Goal: Contribute content: Contribute content

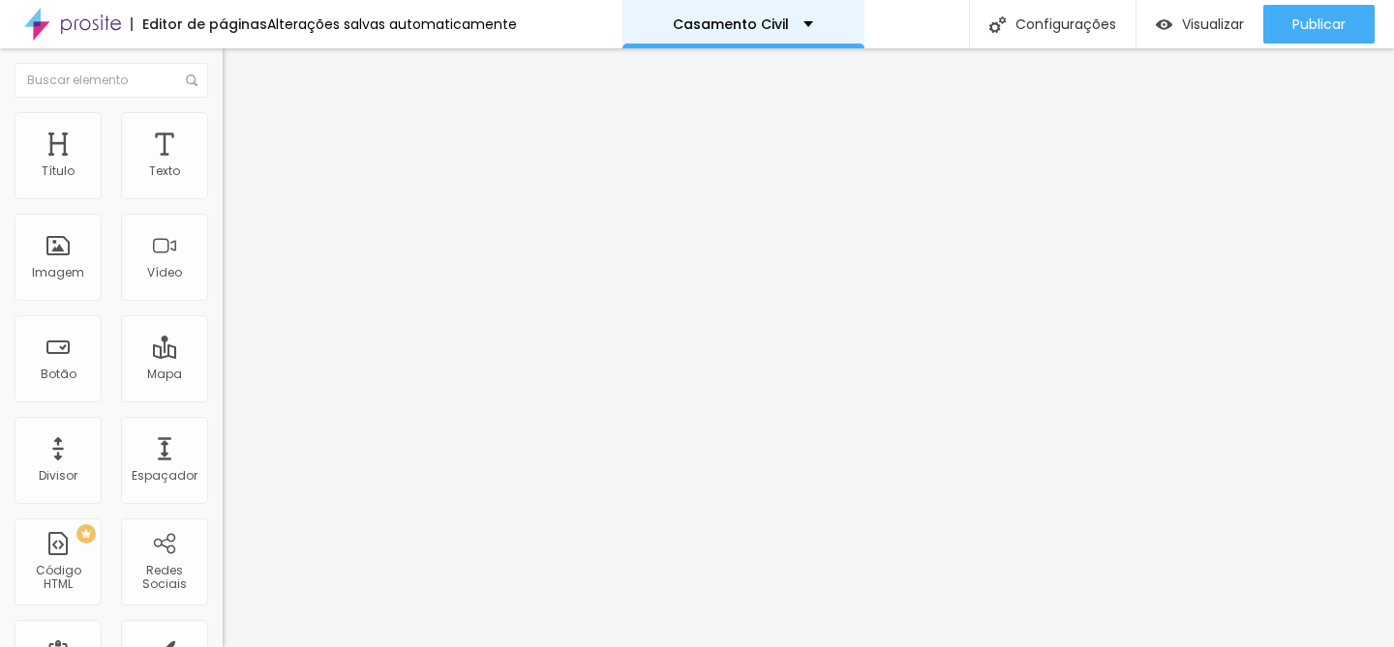
click at [793, 32] on div "Casamento Civil" at bounding box center [743, 24] width 242 height 48
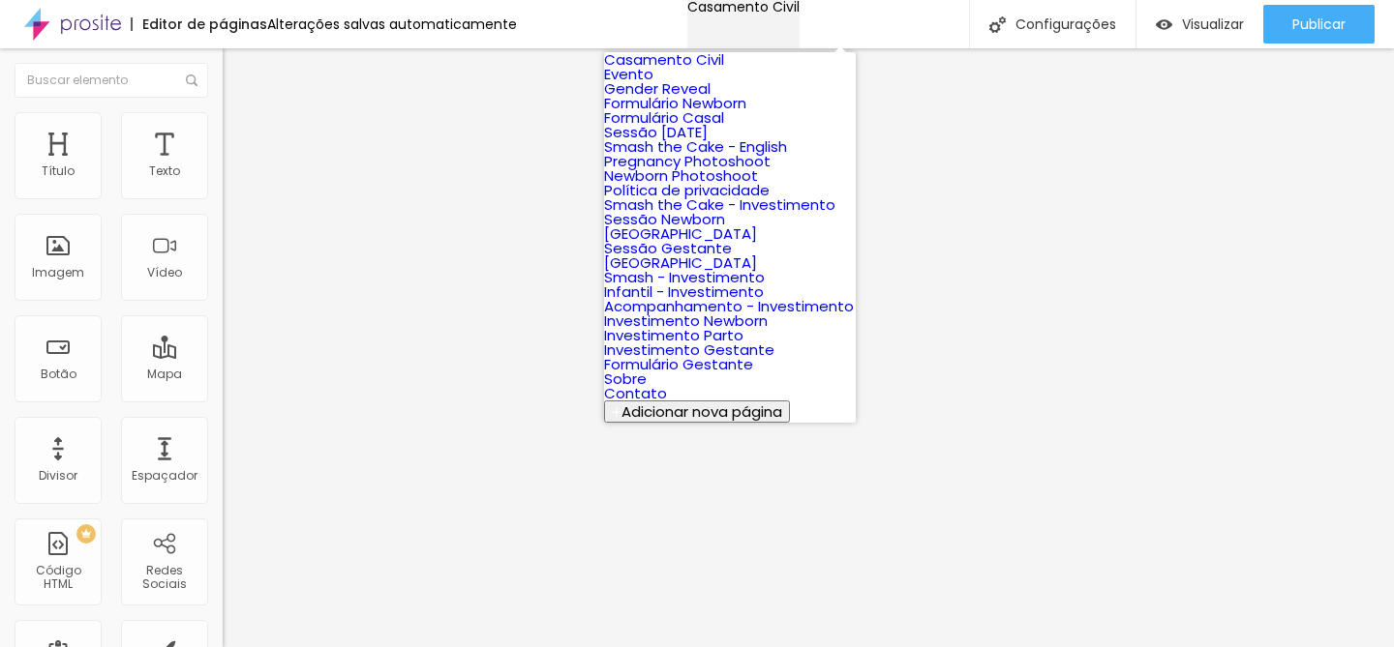
click at [793, 14] on div "Casamento Civil" at bounding box center [743, 7] width 112 height 14
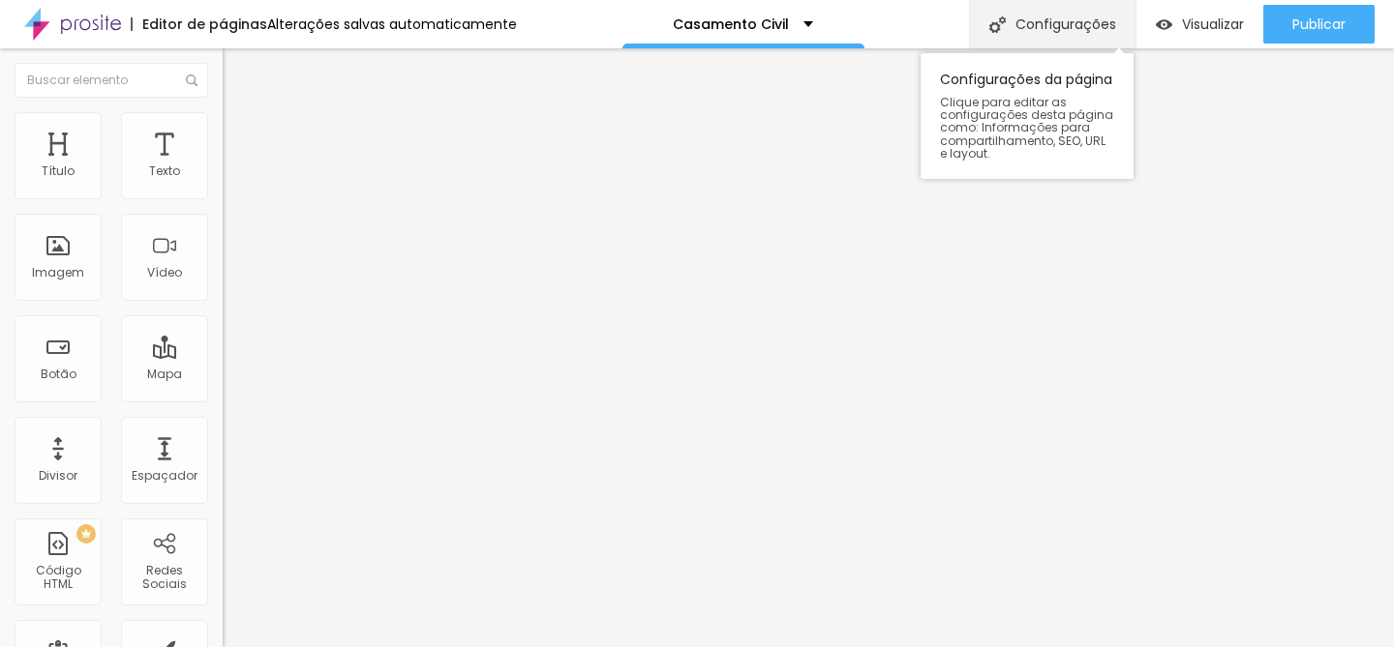
click at [1032, 26] on div "Configurações" at bounding box center [1052, 24] width 166 height 48
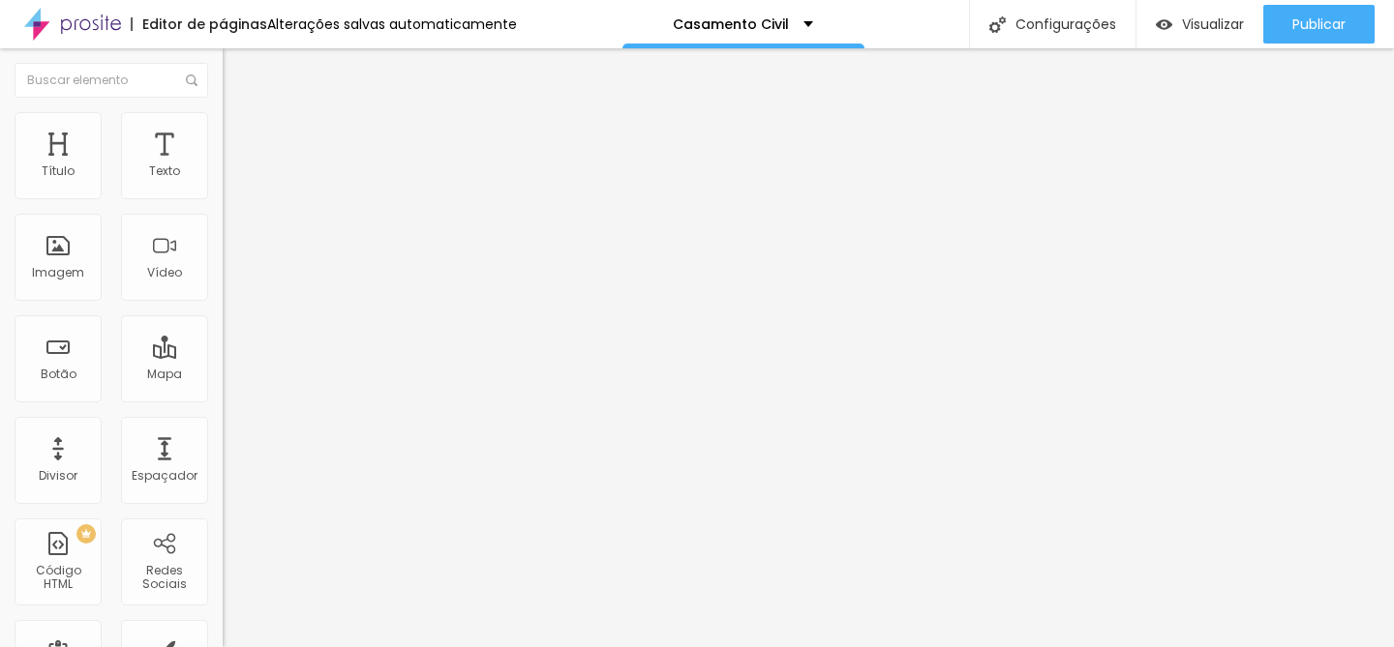
click at [64, 32] on img at bounding box center [72, 24] width 97 height 48
type input "99"
type input "98"
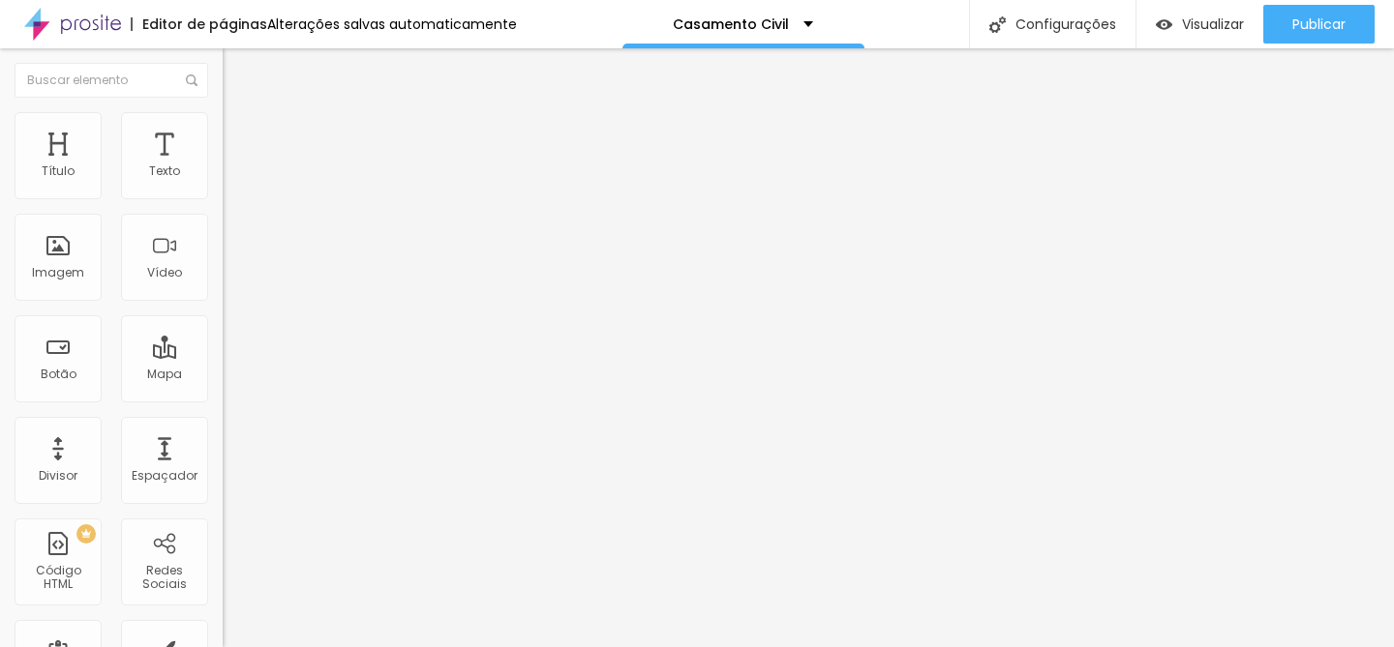
type input "98"
type input "97"
type input "96"
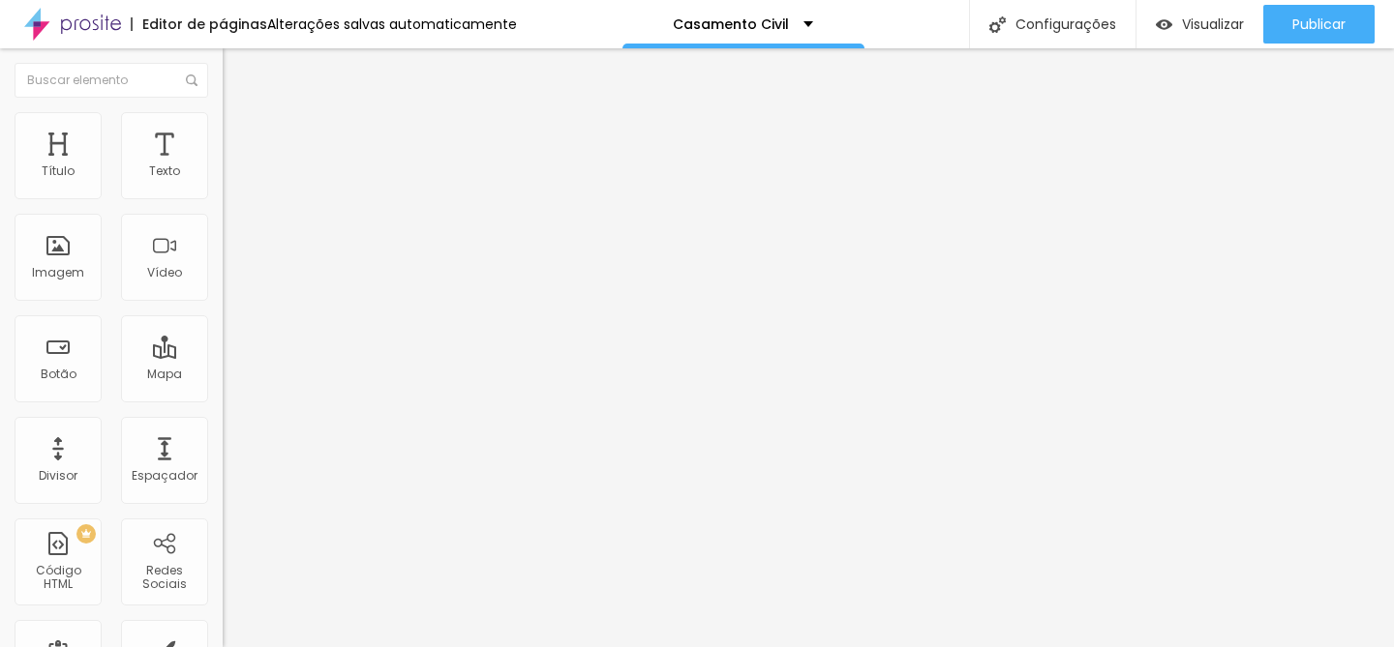
type input "95"
type input "94"
type input "93"
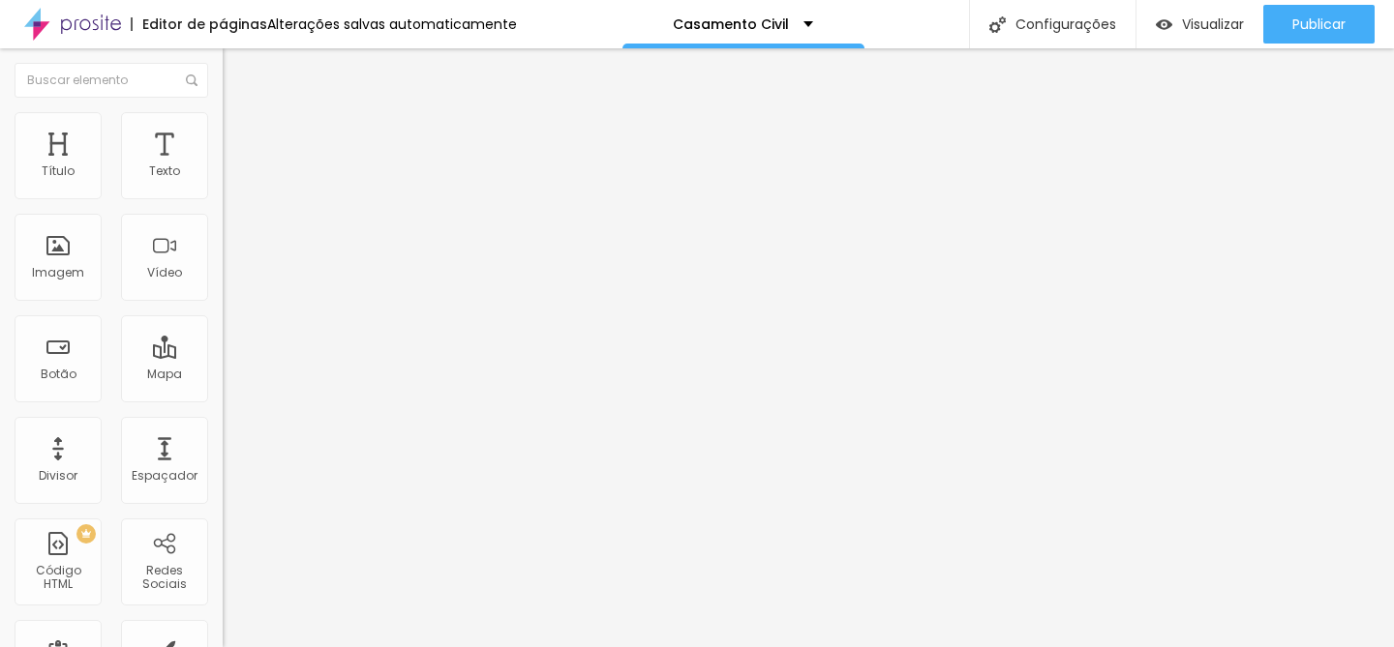
type input "93"
type input "92"
type input "91"
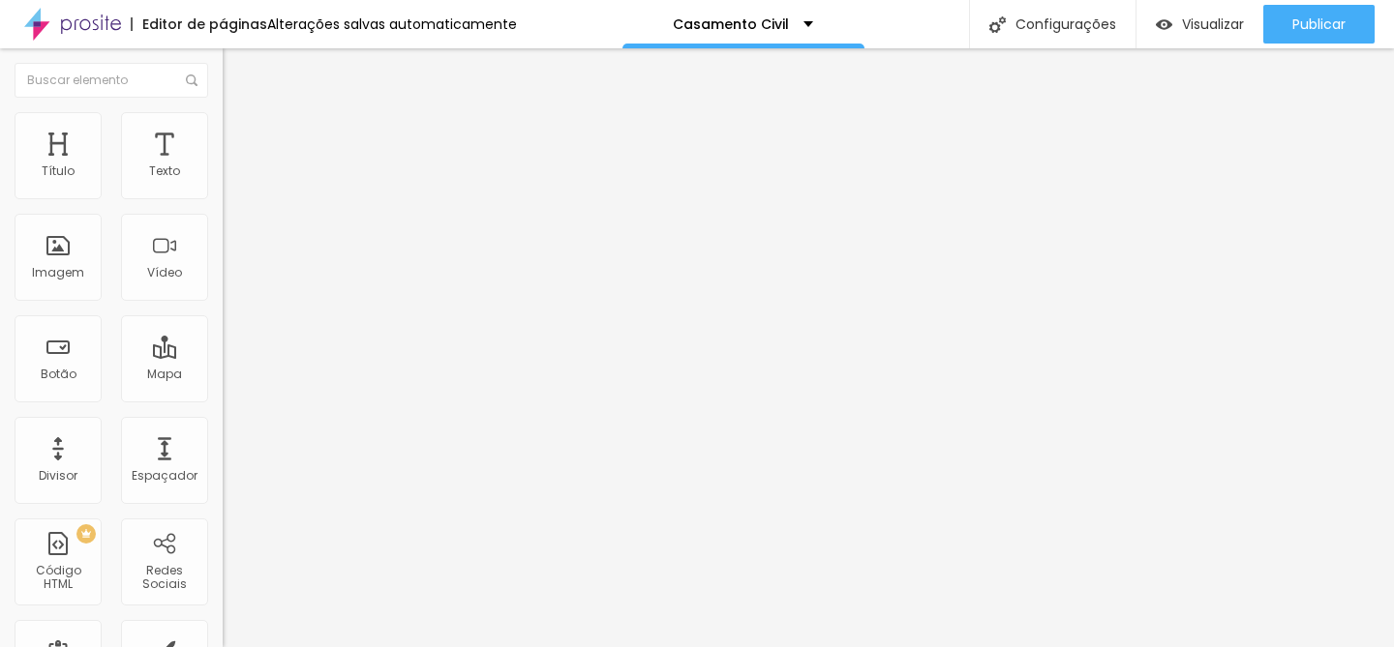
type input "90"
type input "89"
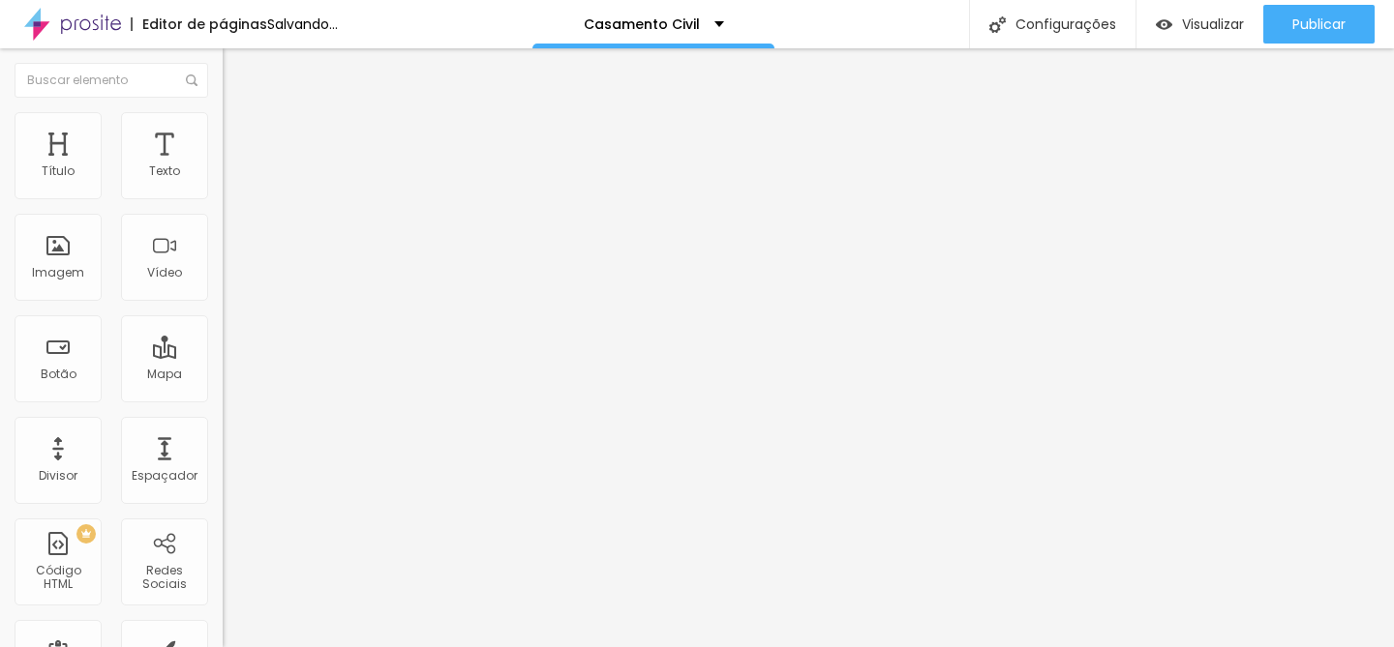
drag, startPoint x: 166, startPoint y: 409, endPoint x: 148, endPoint y: 409, distance: 18.4
type input "89"
click at [223, 457] on input "range" at bounding box center [285, 464] width 125 height 15
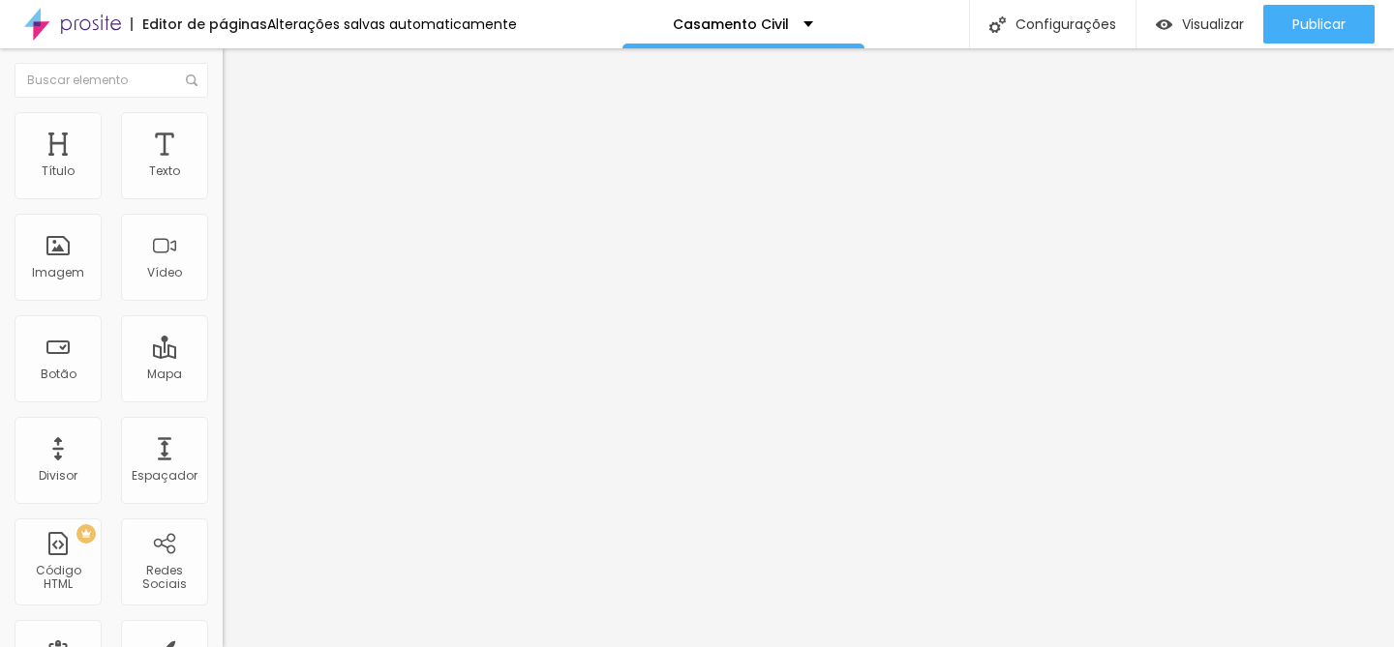
click at [223, 166] on span "Trocar imagem" at bounding box center [275, 158] width 105 height 16
click at [223, 212] on span "Titulo 4" at bounding box center [248, 202] width 51 height 19
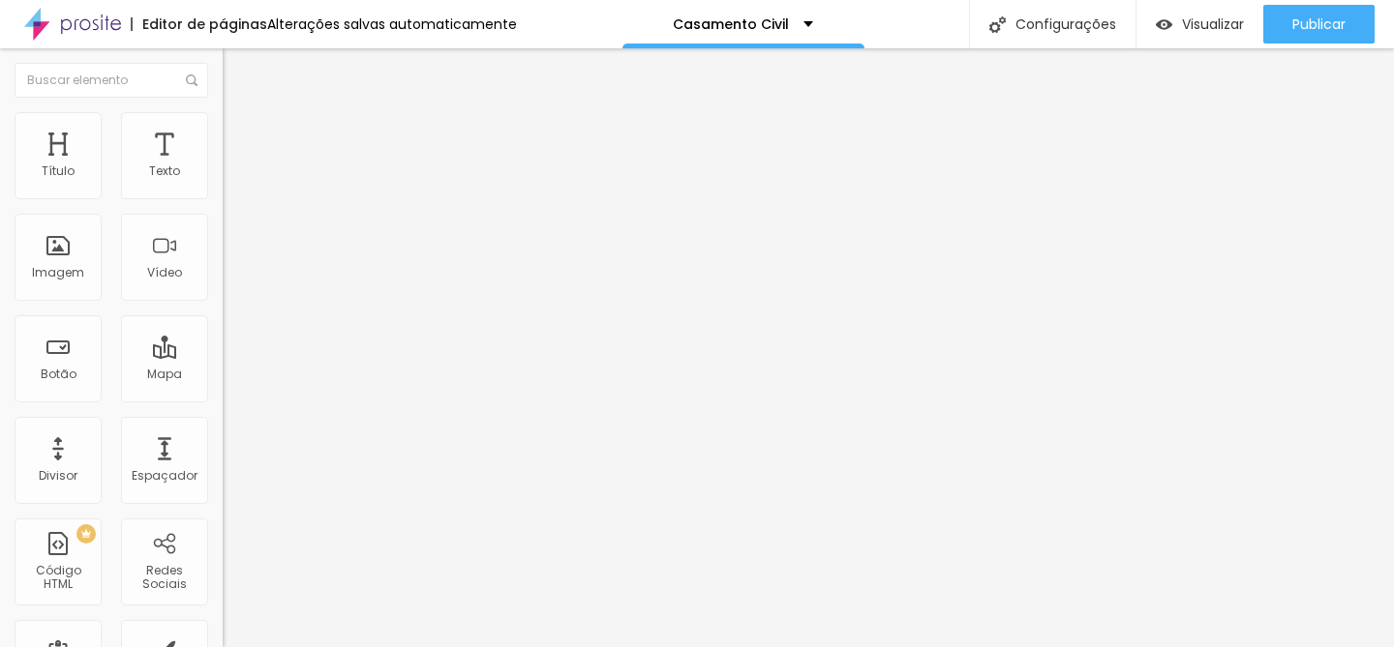
click at [223, 198] on span "Titulo 3" at bounding box center [250, 187] width 54 height 22
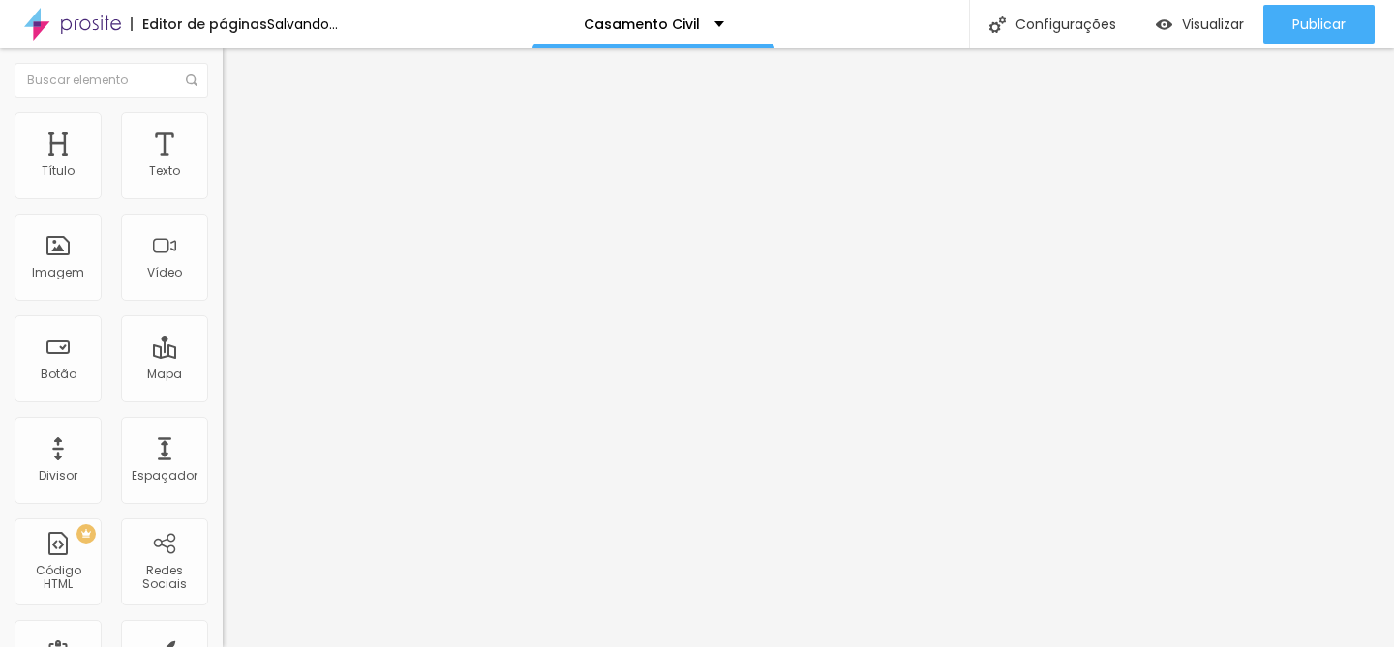
click at [223, 213] on div "Titulo 4 H4" at bounding box center [334, 206] width 223 height 14
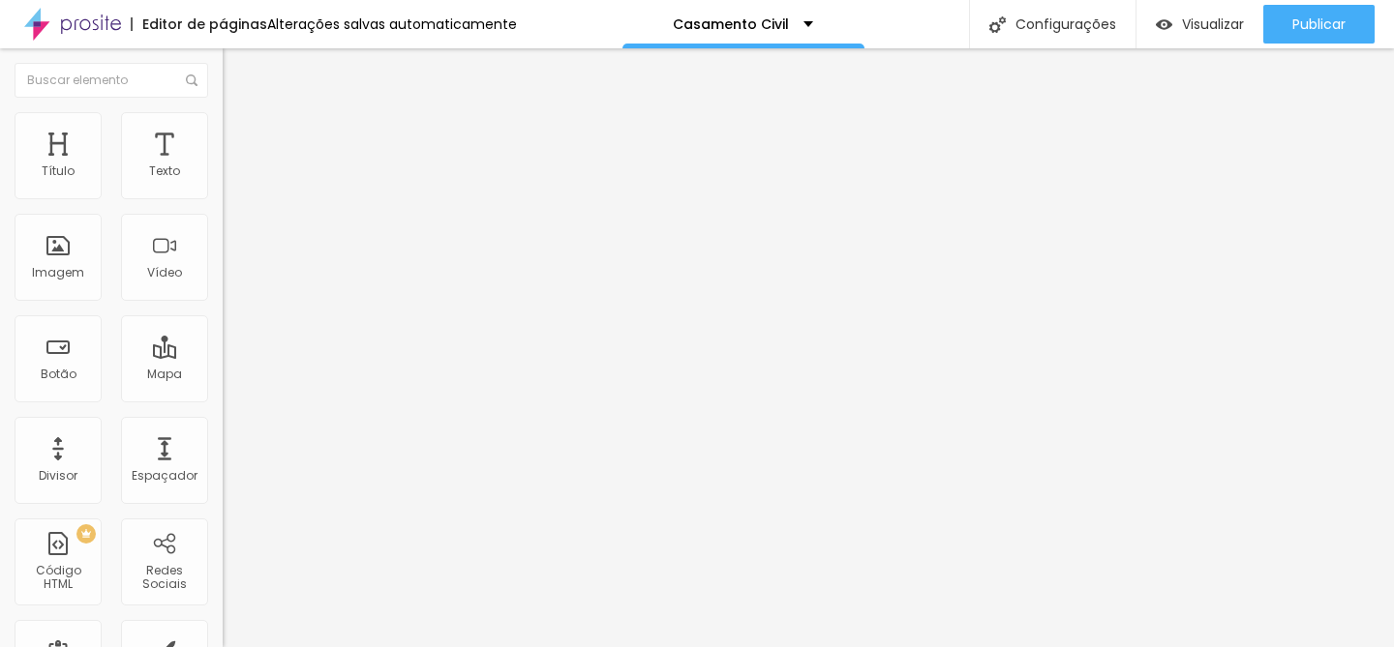
click at [223, 227] on span "Titulo 5" at bounding box center [244, 219] width 43 height 16
click at [223, 227] on div "Titulo 5 H5" at bounding box center [334, 218] width 223 height 18
type input "48"
type input "47"
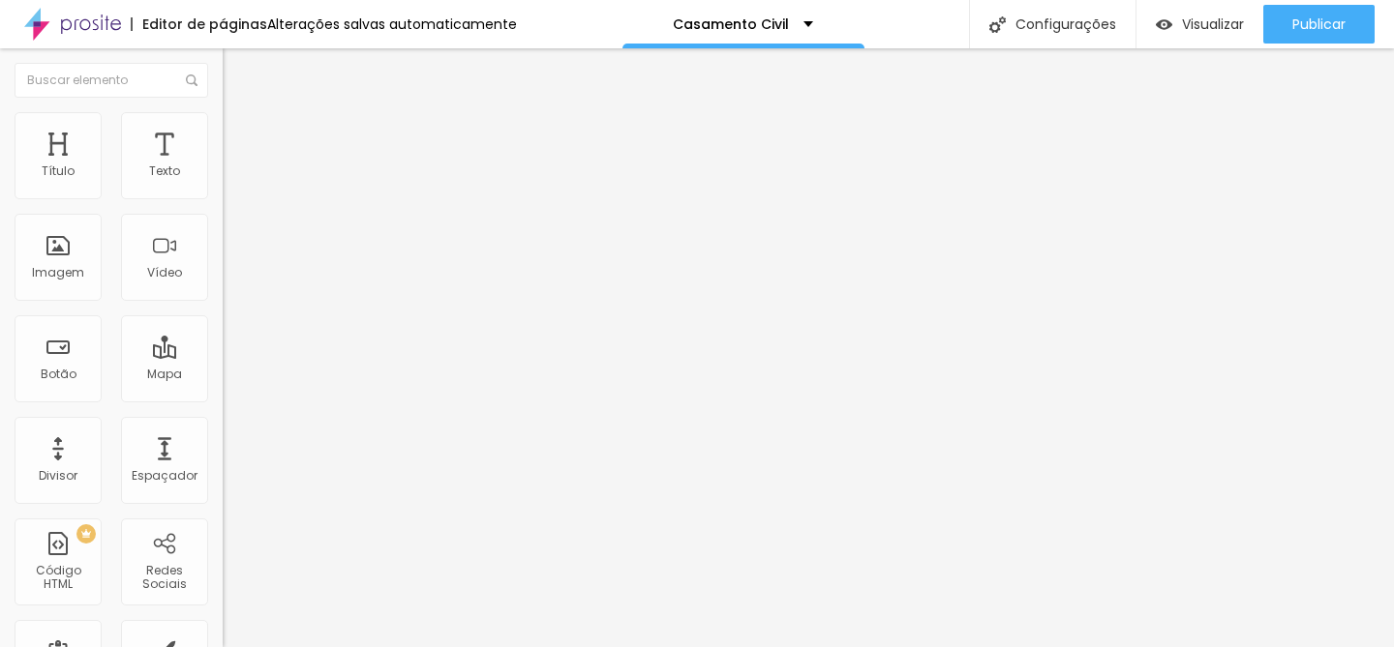
type input "47"
type input "46"
type input "45"
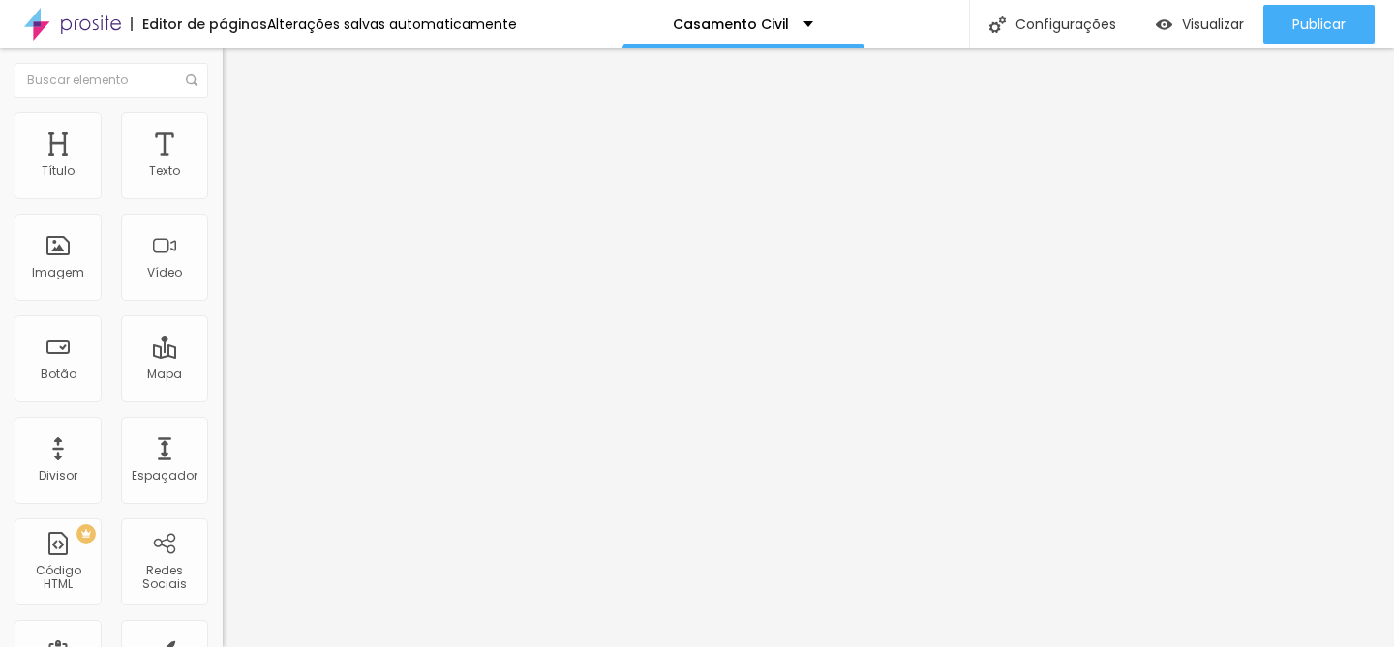
type input "44"
type input "43"
type input "42"
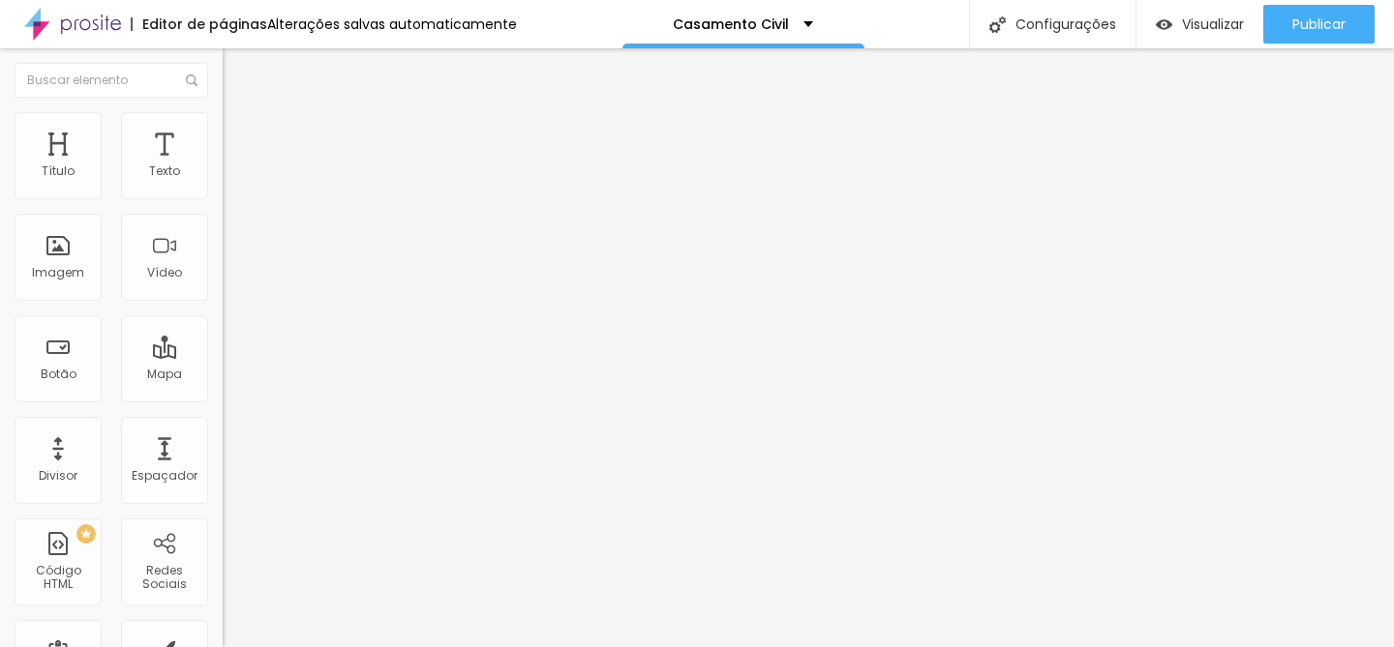
type input "42"
type input "41"
type input "40"
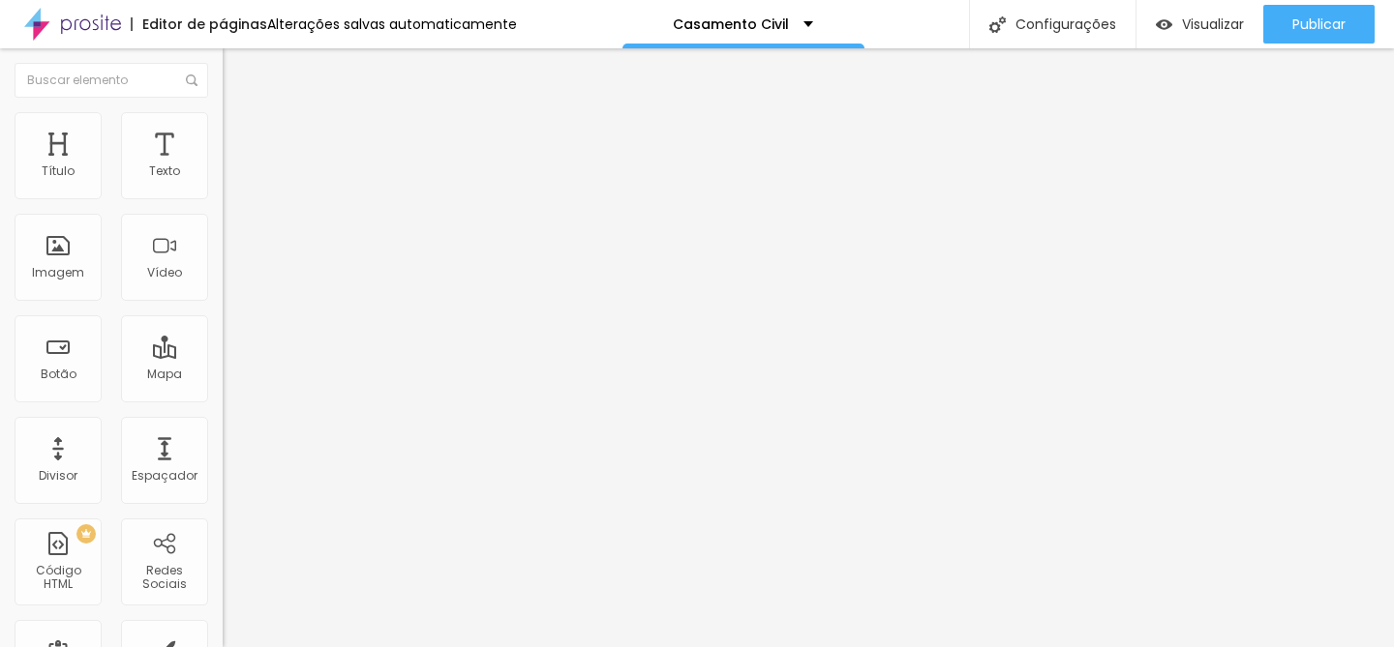
type input "39"
type input "38"
type input "37"
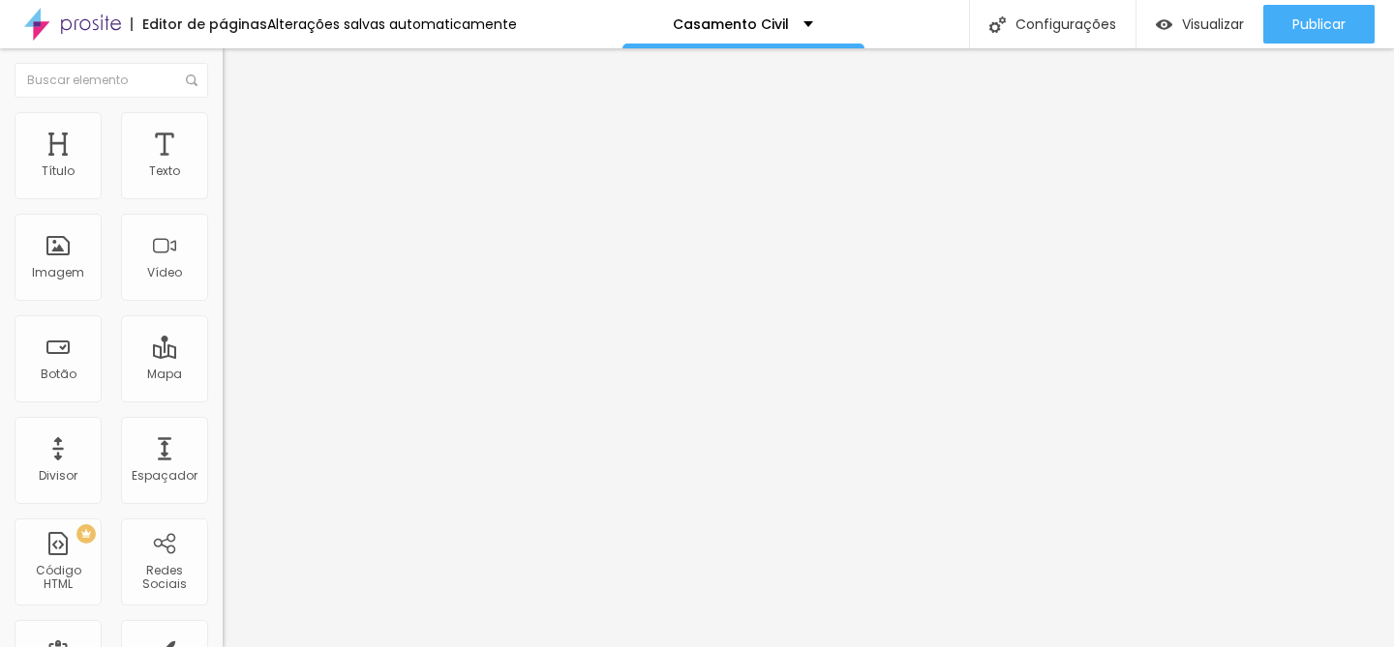
type input "37"
type input "36"
type input "35"
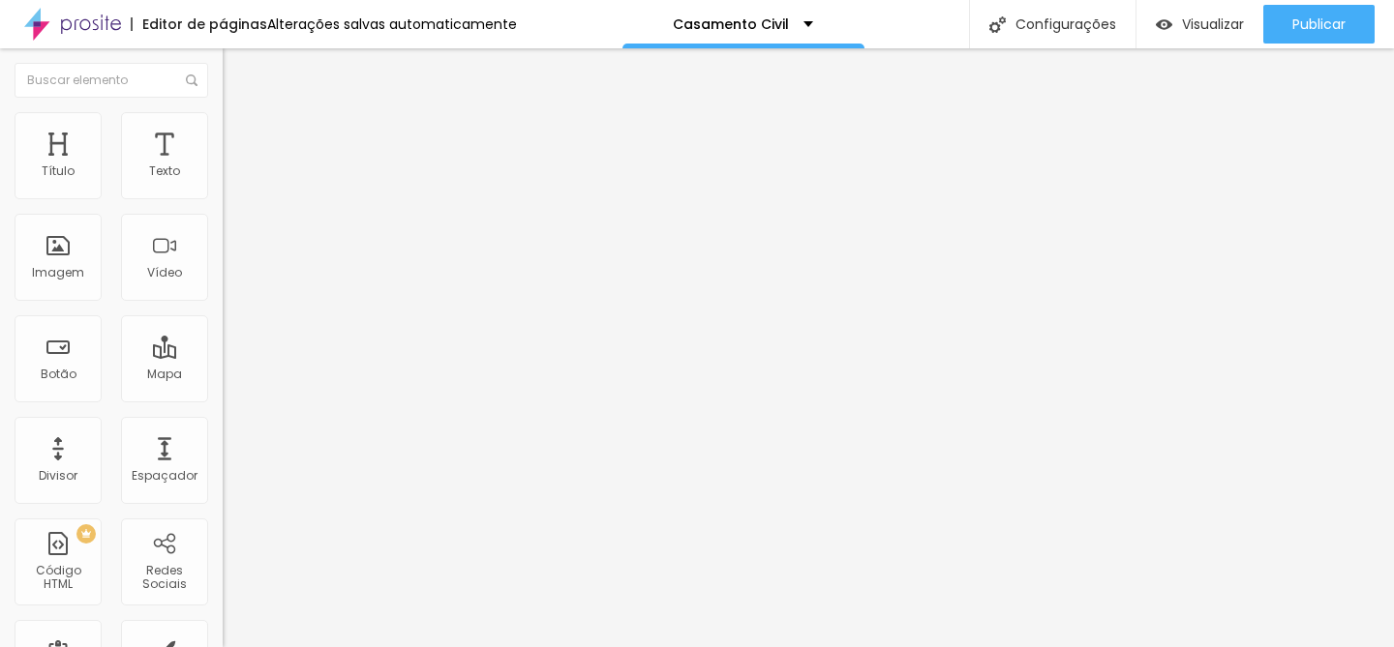
type input "33"
type input "32"
type input "30"
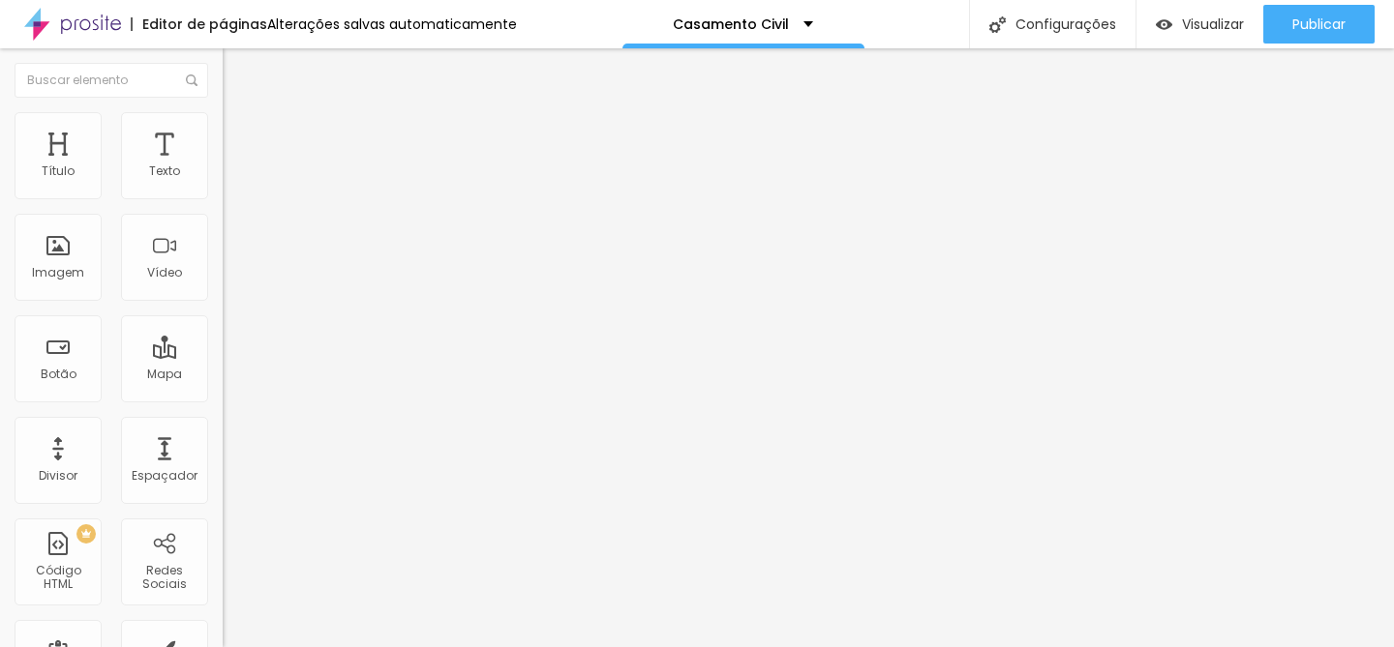
type input "30"
type input "29"
type input "28"
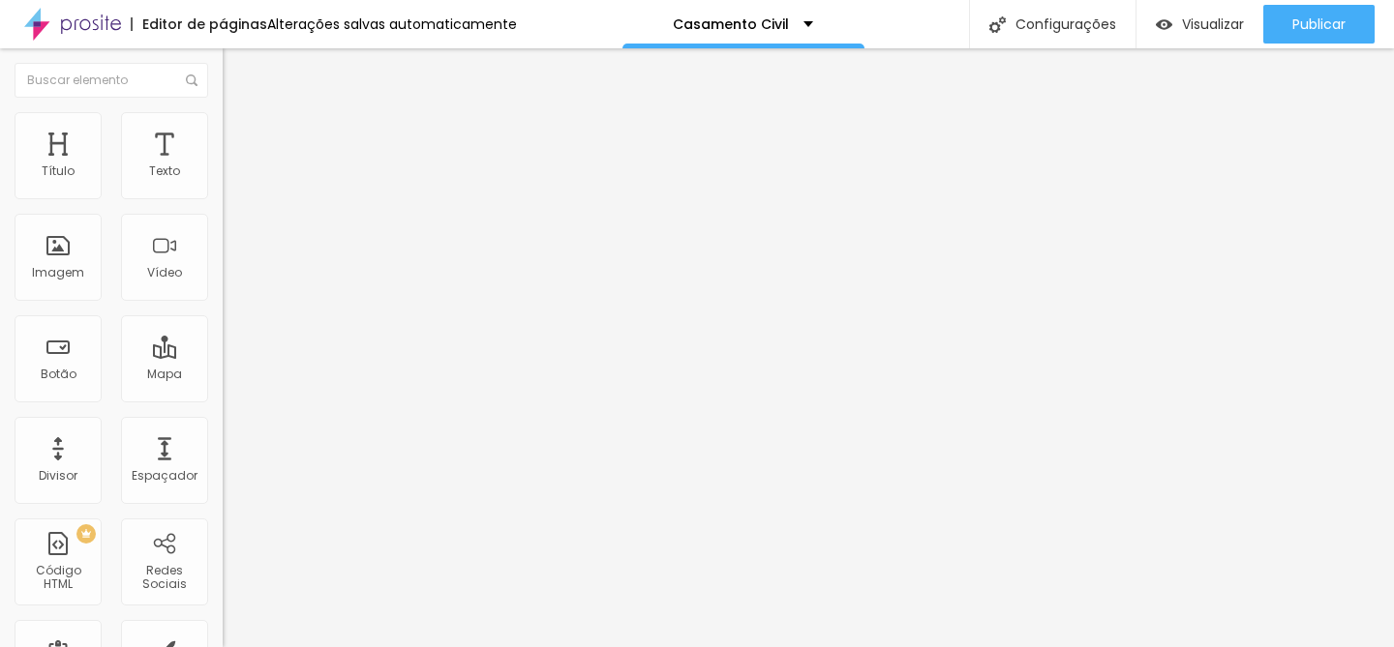
type input "27"
type input "26"
type input "25"
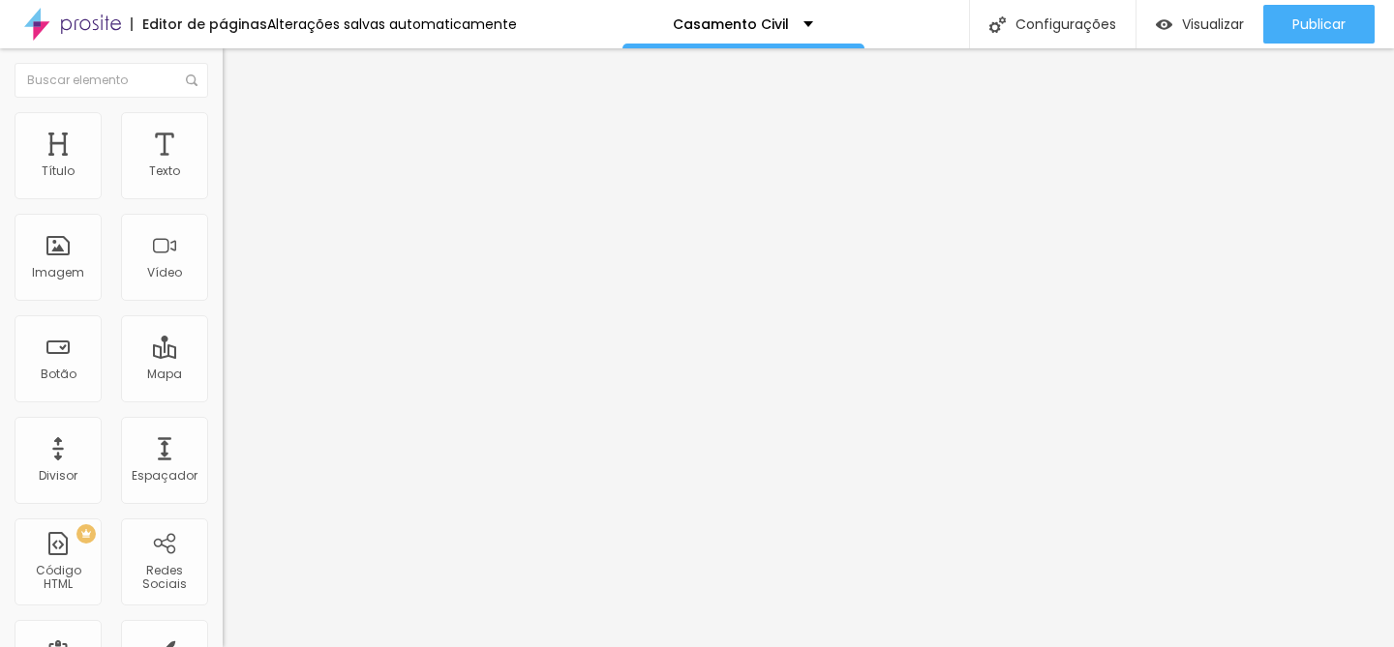
type input "25"
type input "24"
type input "23"
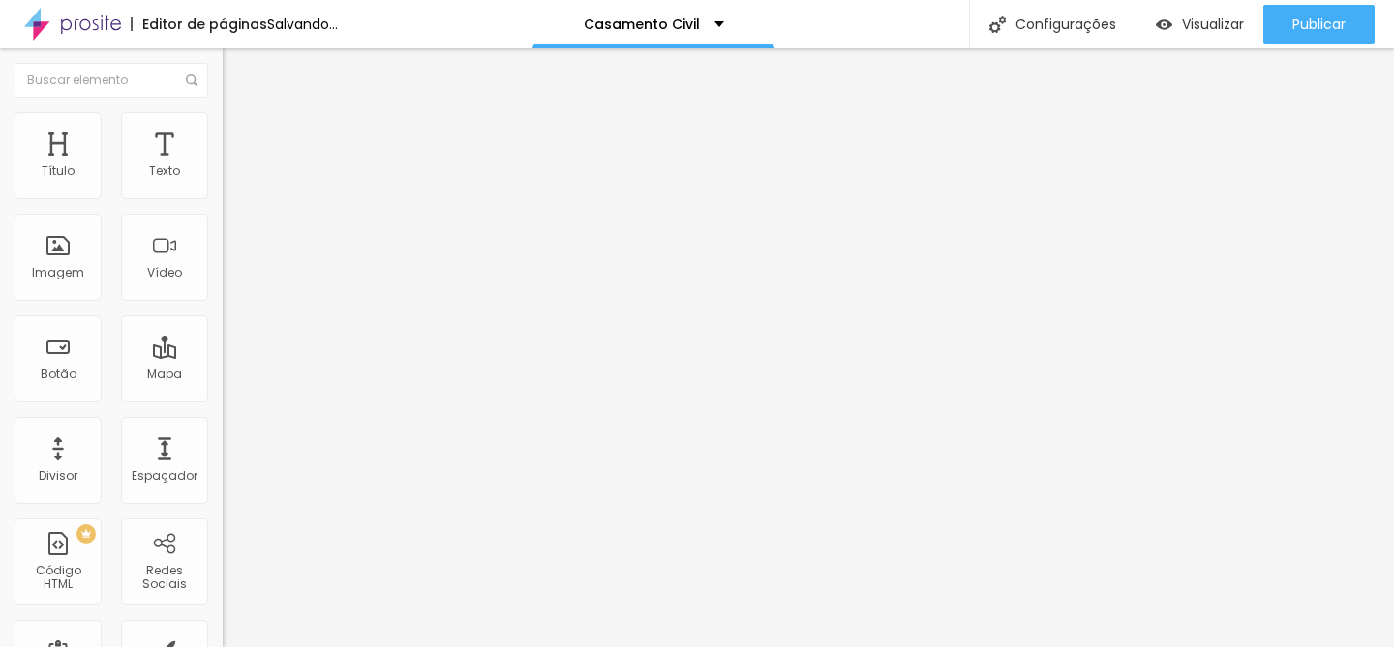
type input "22"
type input "21"
type input "20"
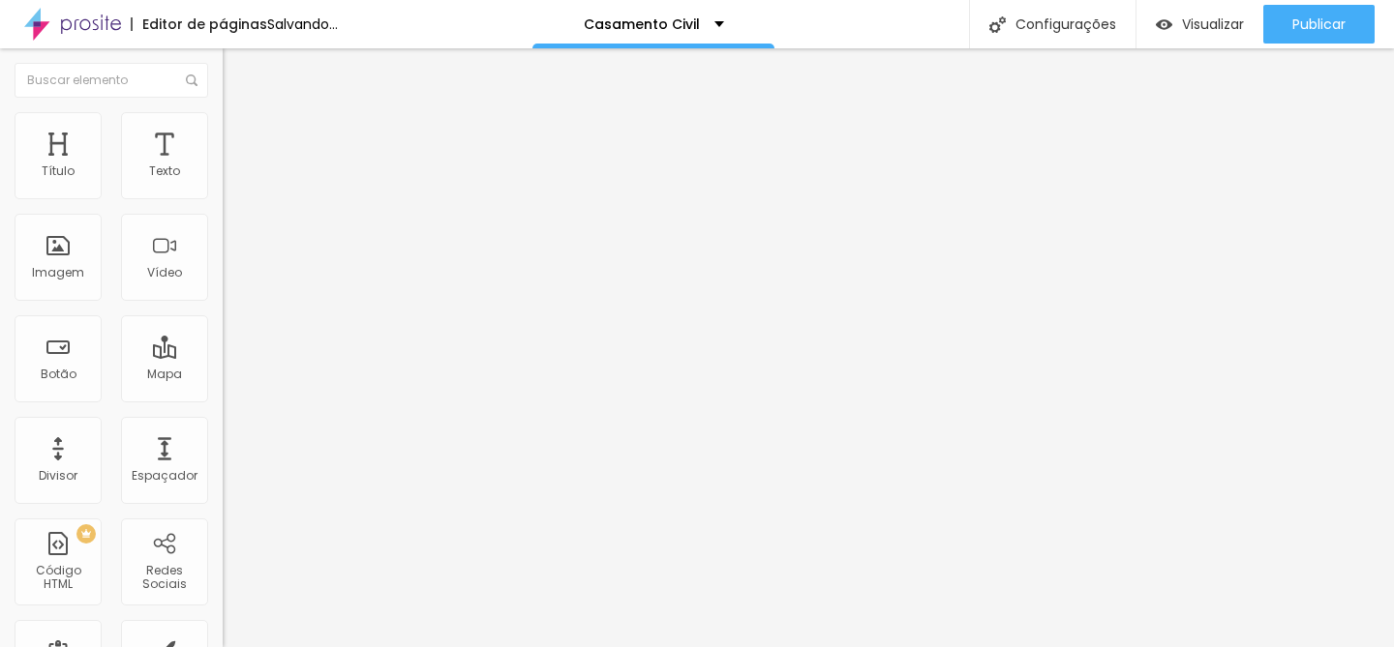
type input "20"
type input "19"
type input "18"
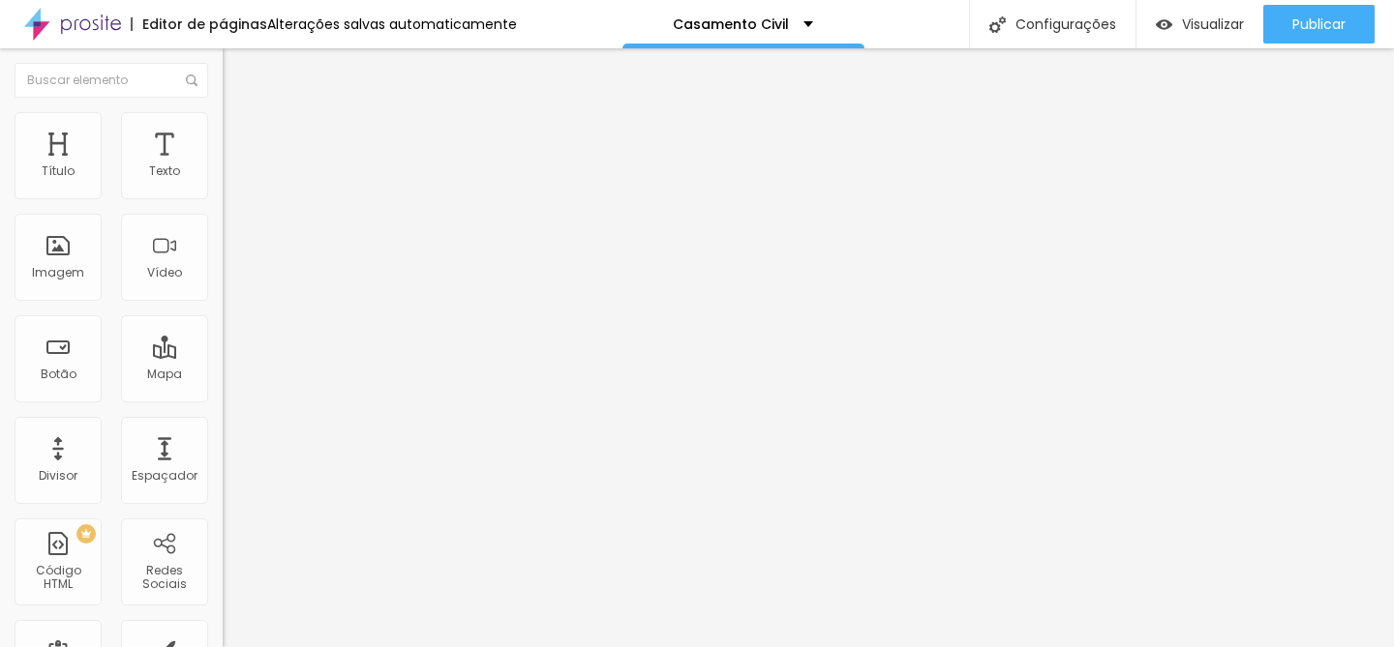
type input "19"
type input "20"
type input "21"
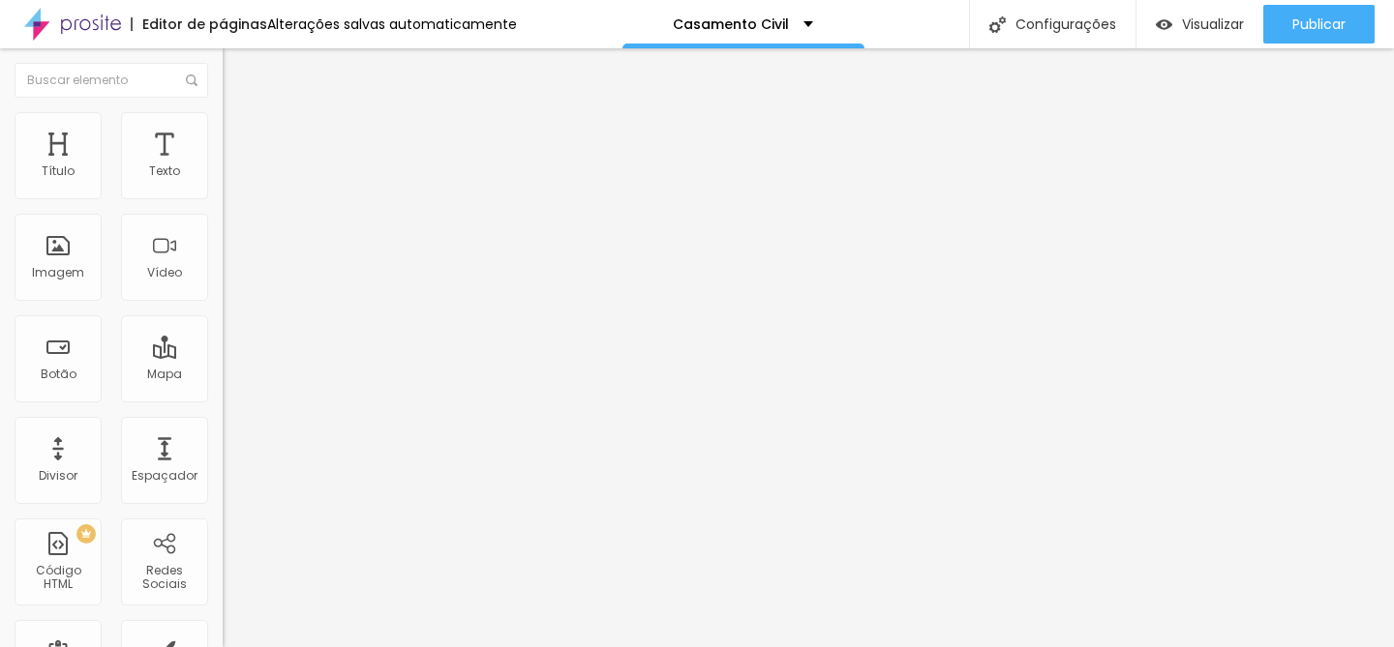
type input "21"
type input "22"
drag, startPoint x: 93, startPoint y: 405, endPoint x: 55, endPoint y: 402, distance: 37.9
type input "22"
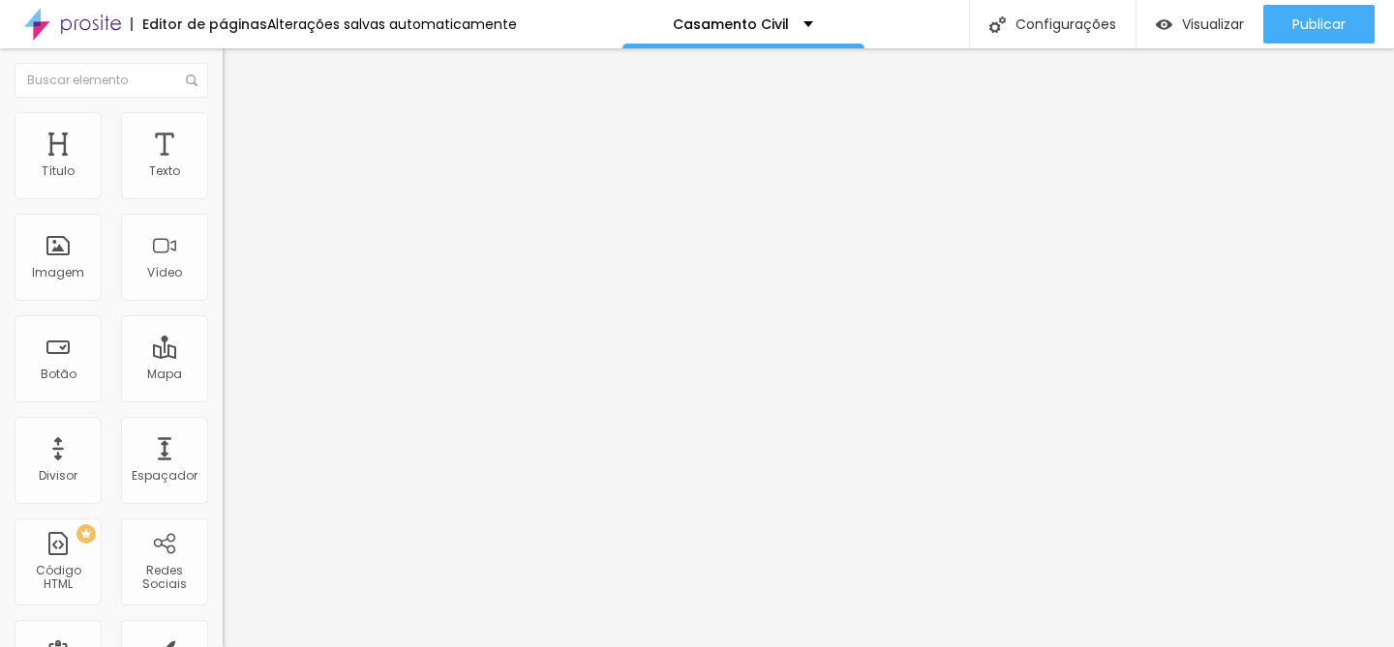
click at [223, 464] on input "range" at bounding box center [285, 471] width 125 height 15
click at [252, 213] on div "Conectar" at bounding box center [287, 193] width 70 height 39
click at [223, 166] on span "Trocar imagem" at bounding box center [275, 158] width 105 height 16
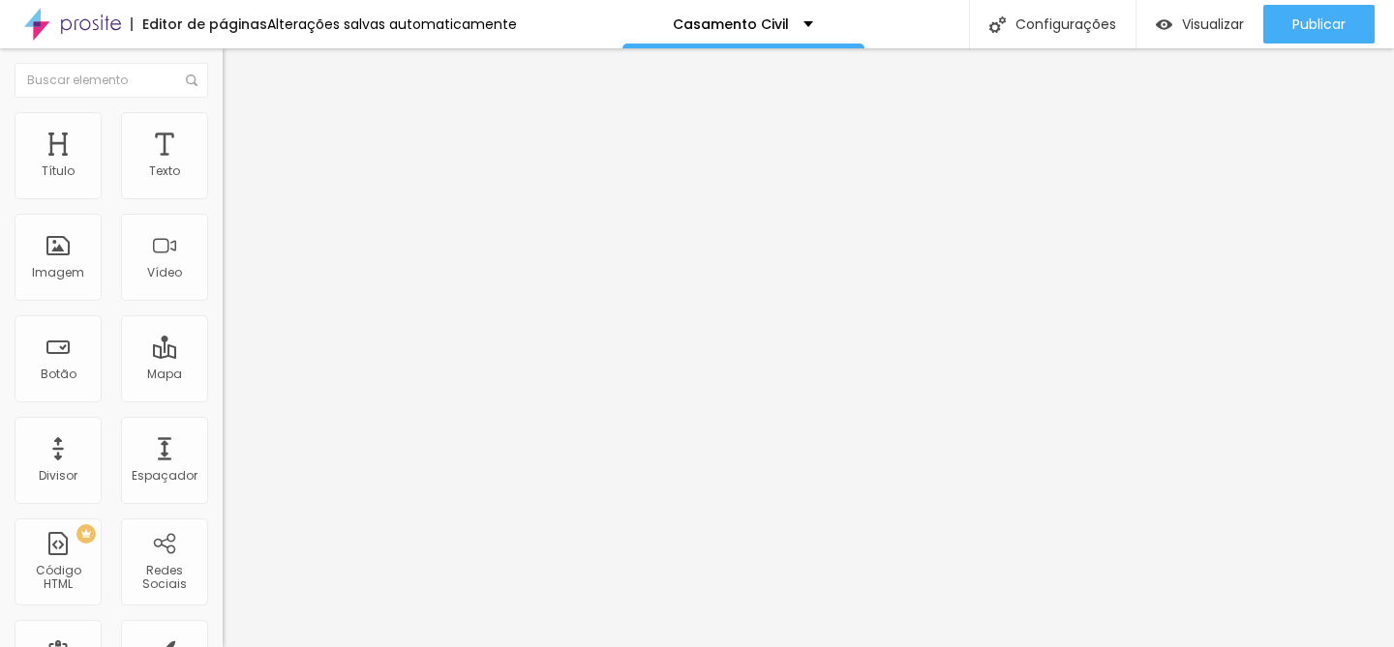
scroll to position [214, 0]
click at [402, 646] on div at bounding box center [697, 659] width 1394 height 0
drag, startPoint x: 581, startPoint y: 44, endPoint x: 558, endPoint y: 102, distance: 62.2
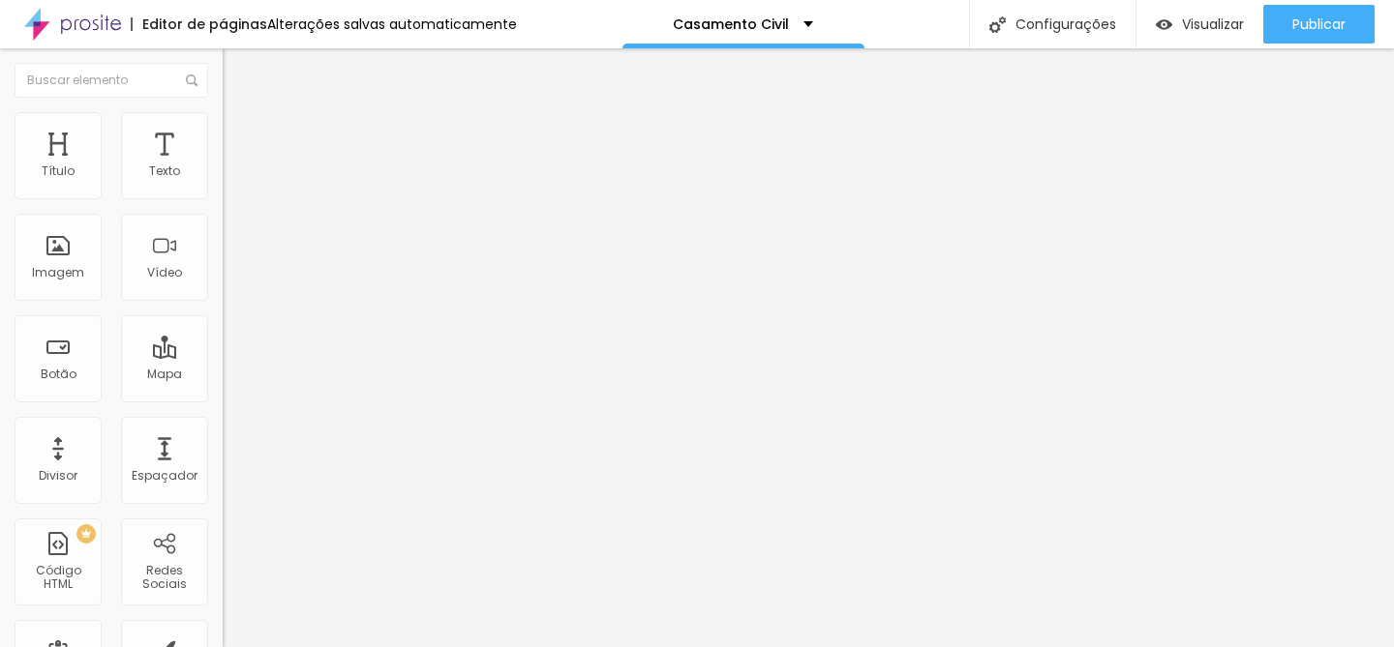
click at [223, 166] on span "Trocar imagem" at bounding box center [275, 158] width 105 height 16
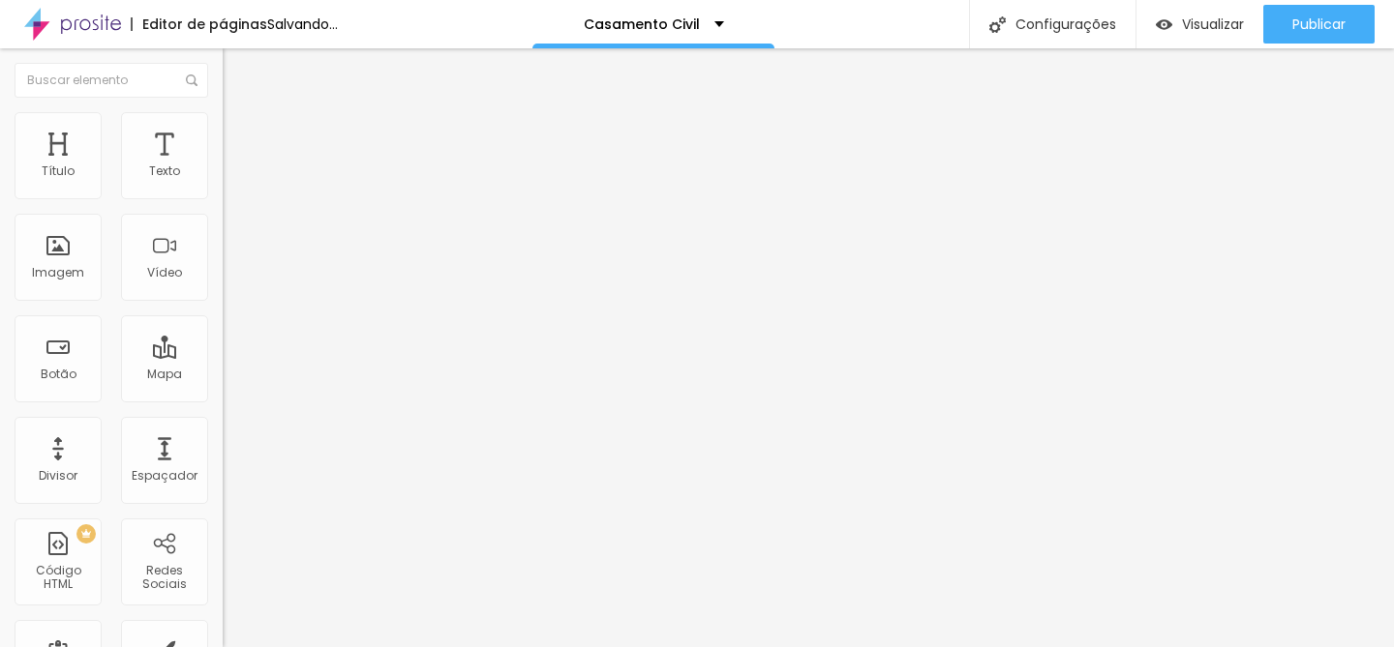
click at [223, 166] on span "Trocar imagem" at bounding box center [275, 158] width 105 height 16
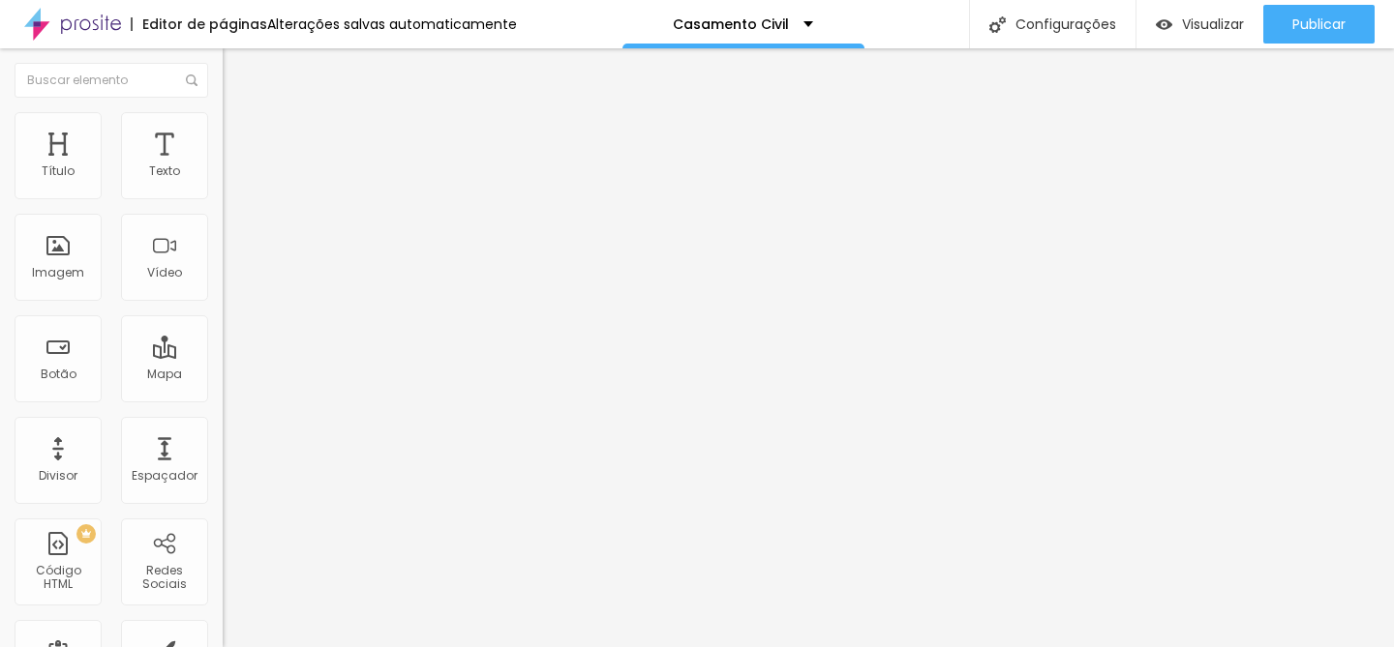
scroll to position [76, 0]
click at [223, 166] on span "Trocar imagem" at bounding box center [275, 158] width 105 height 16
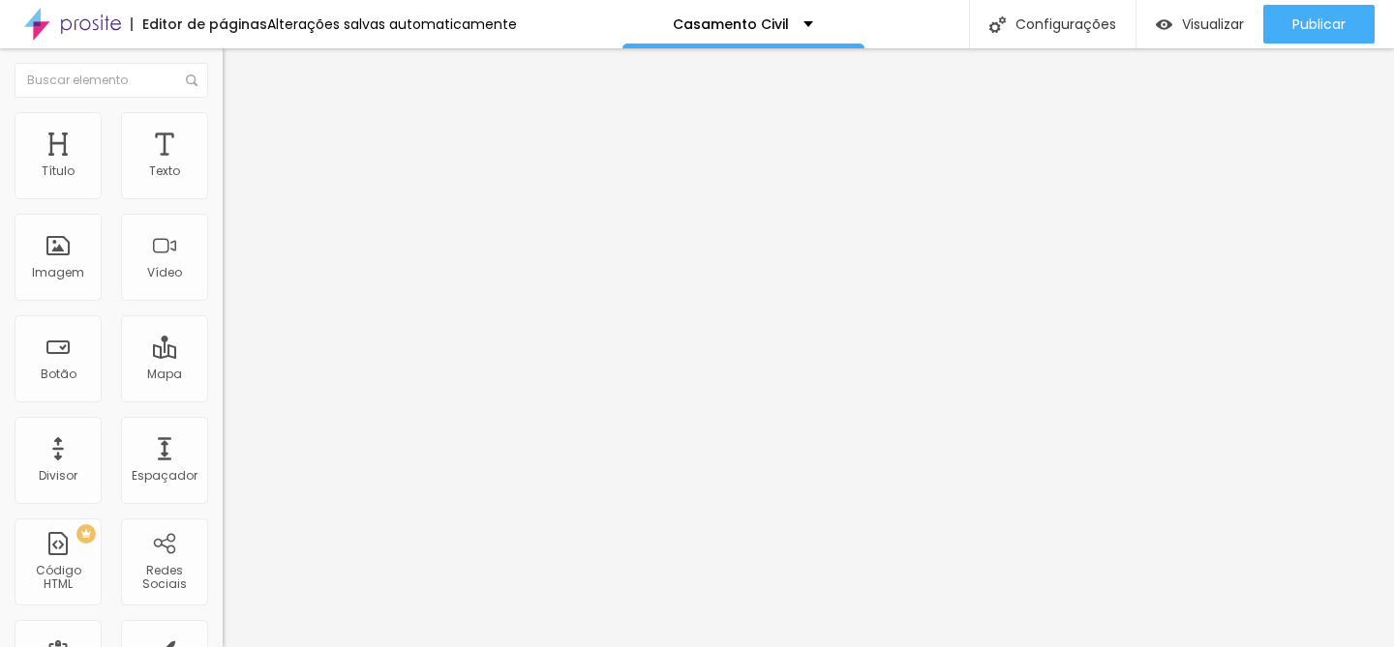
click at [223, 166] on span "Trocar imagem" at bounding box center [275, 158] width 105 height 16
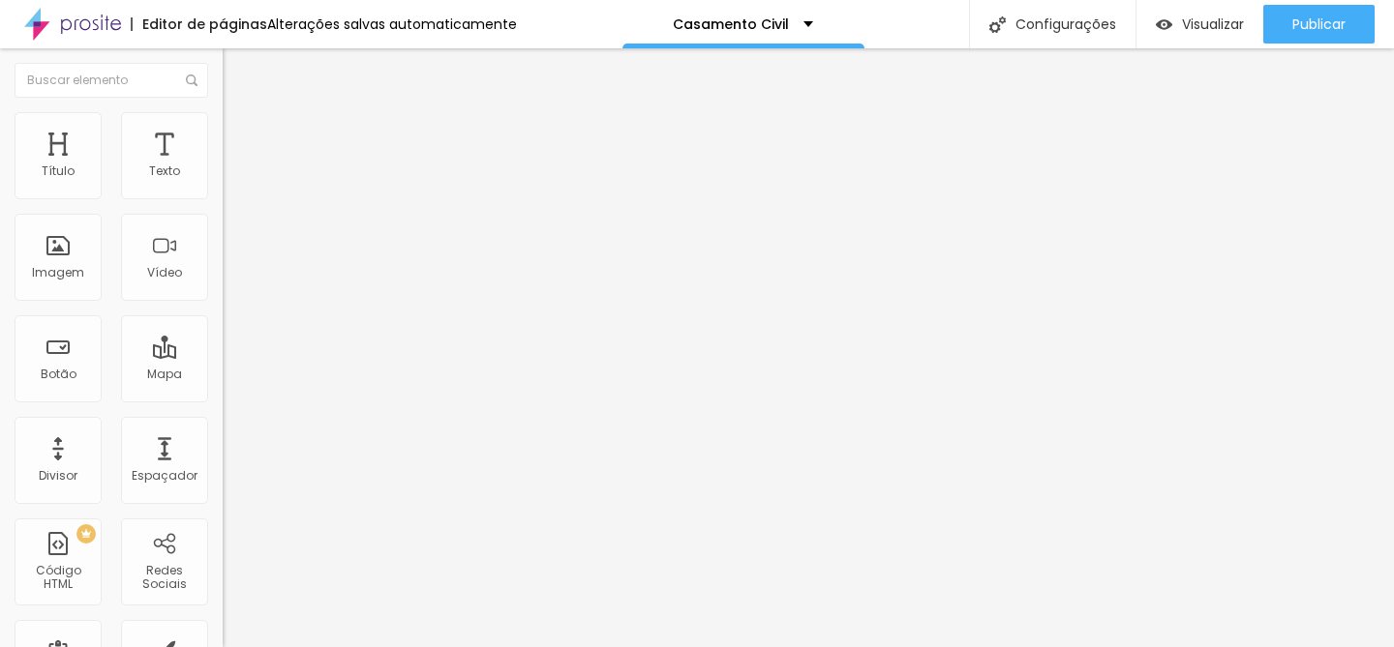
click at [223, 166] on span "Trocar imagem" at bounding box center [275, 158] width 105 height 16
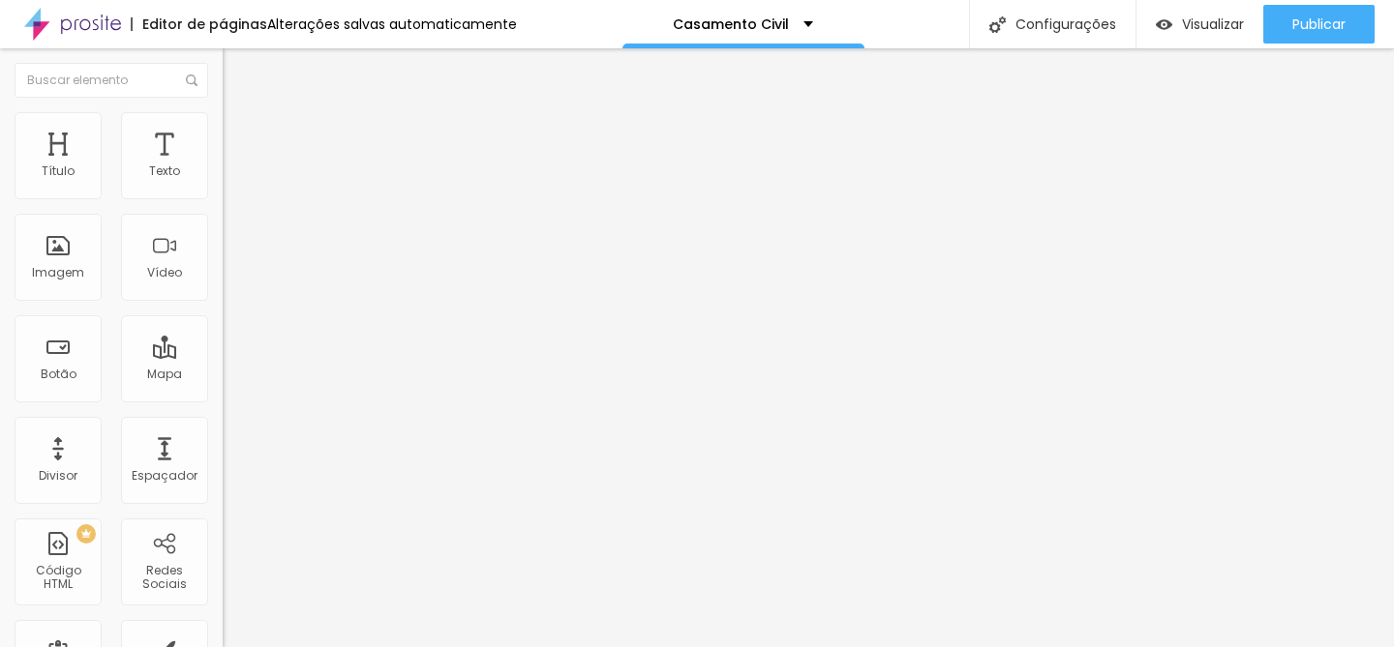
click at [223, 166] on span "Trocar imagem" at bounding box center [275, 158] width 105 height 16
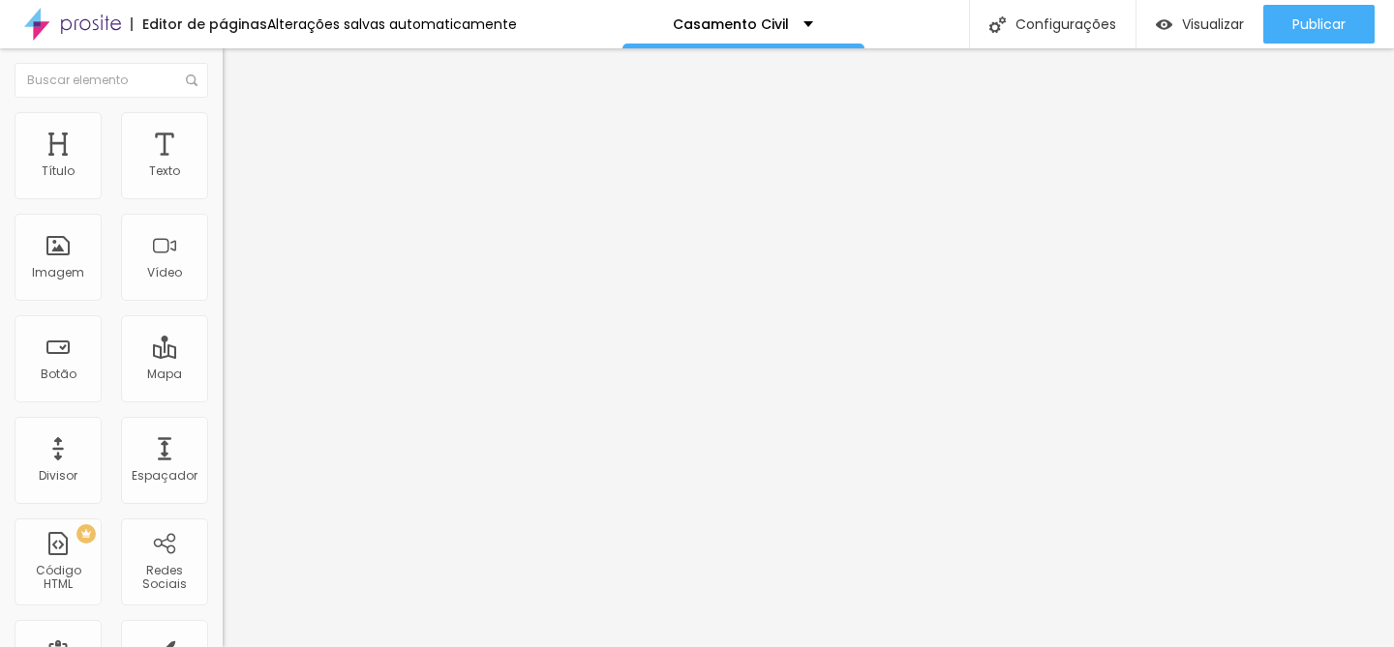
click at [223, 166] on span "Trocar imagem" at bounding box center [275, 158] width 105 height 16
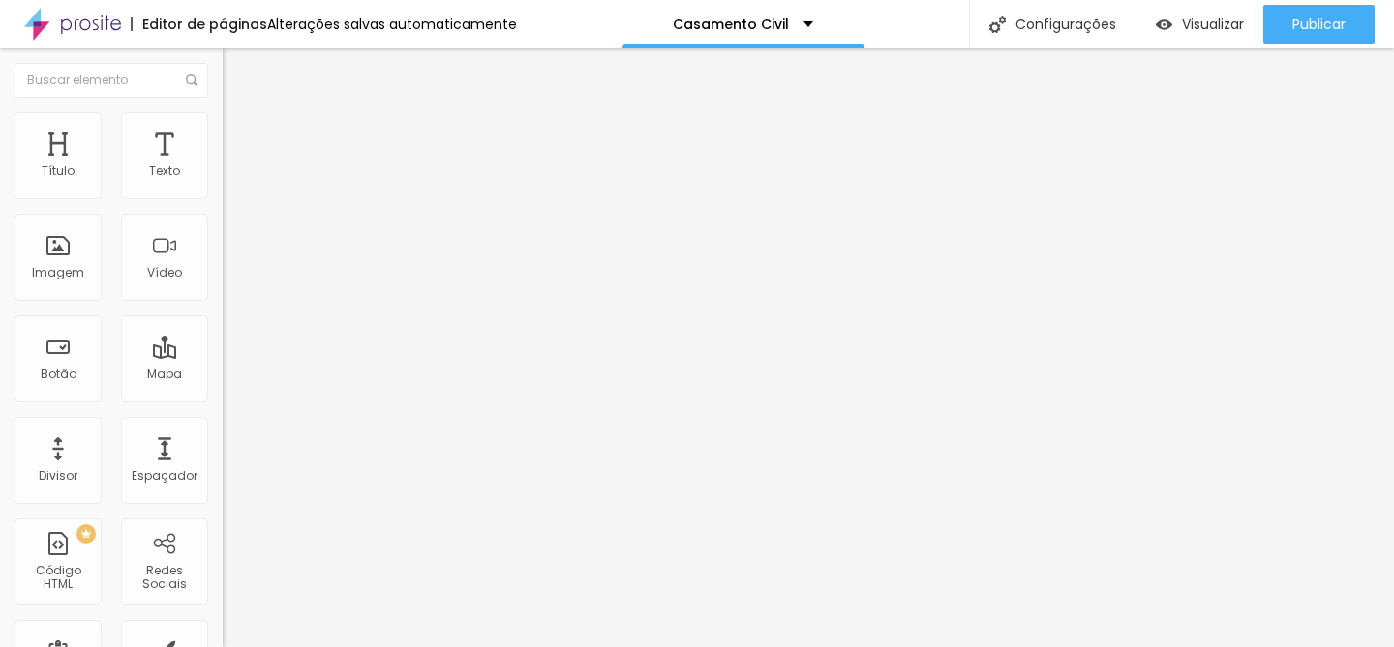
click at [223, 166] on span "Trocar imagem" at bounding box center [275, 158] width 105 height 16
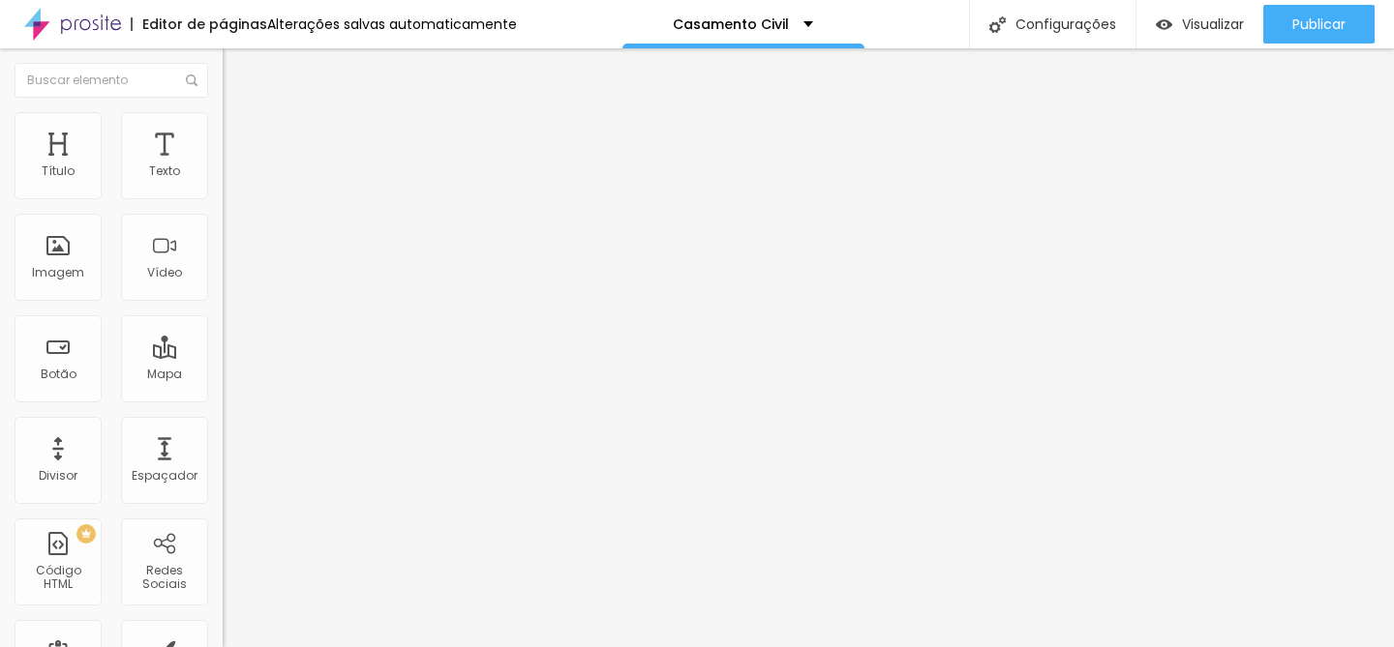
click at [223, 166] on span "Trocar imagem" at bounding box center [275, 158] width 105 height 16
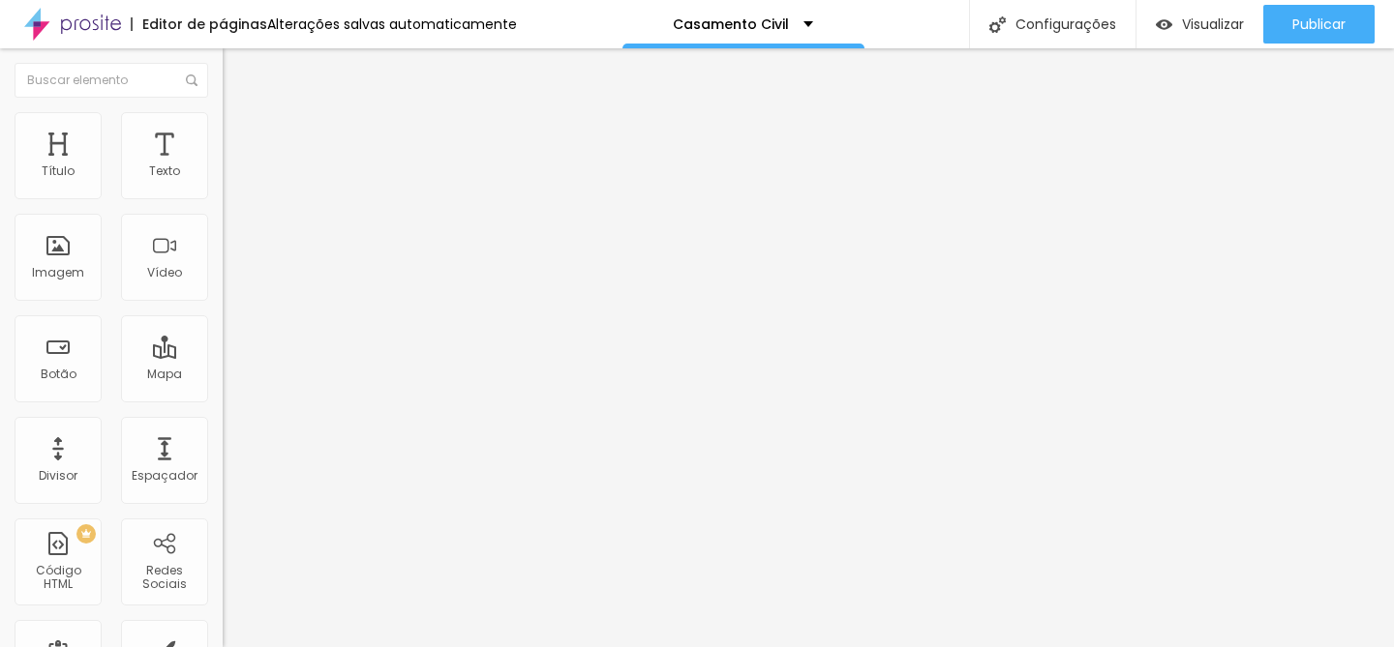
scroll to position [555, 0]
click at [223, 166] on span "Trocar imagem" at bounding box center [275, 158] width 105 height 16
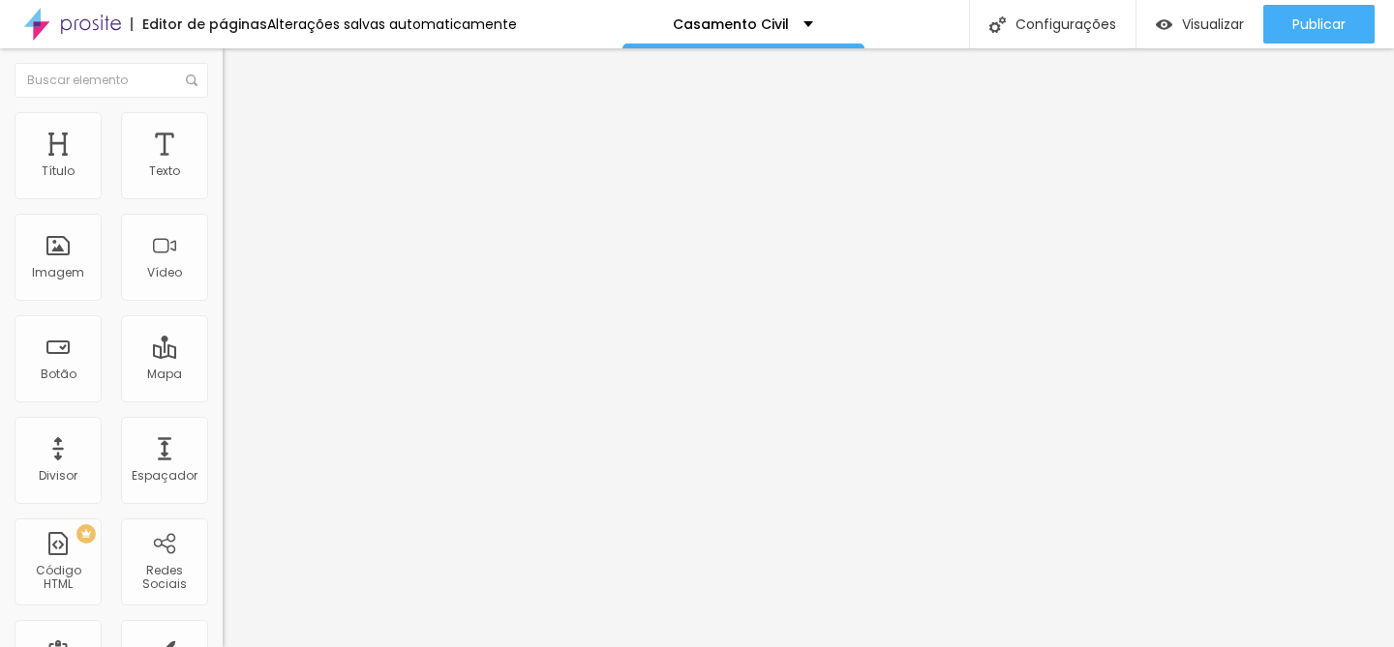
click at [223, 166] on span "Trocar imagem" at bounding box center [275, 158] width 105 height 16
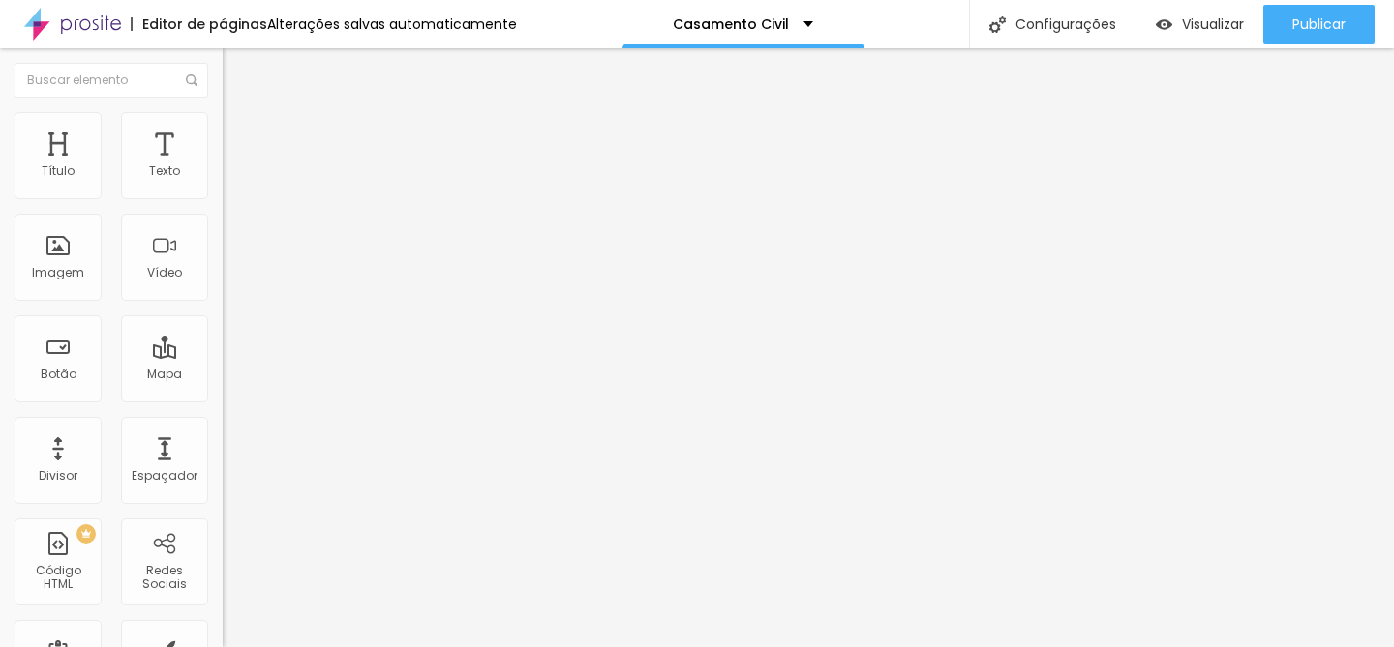
click at [223, 166] on span "Trocar imagem" at bounding box center [275, 158] width 105 height 16
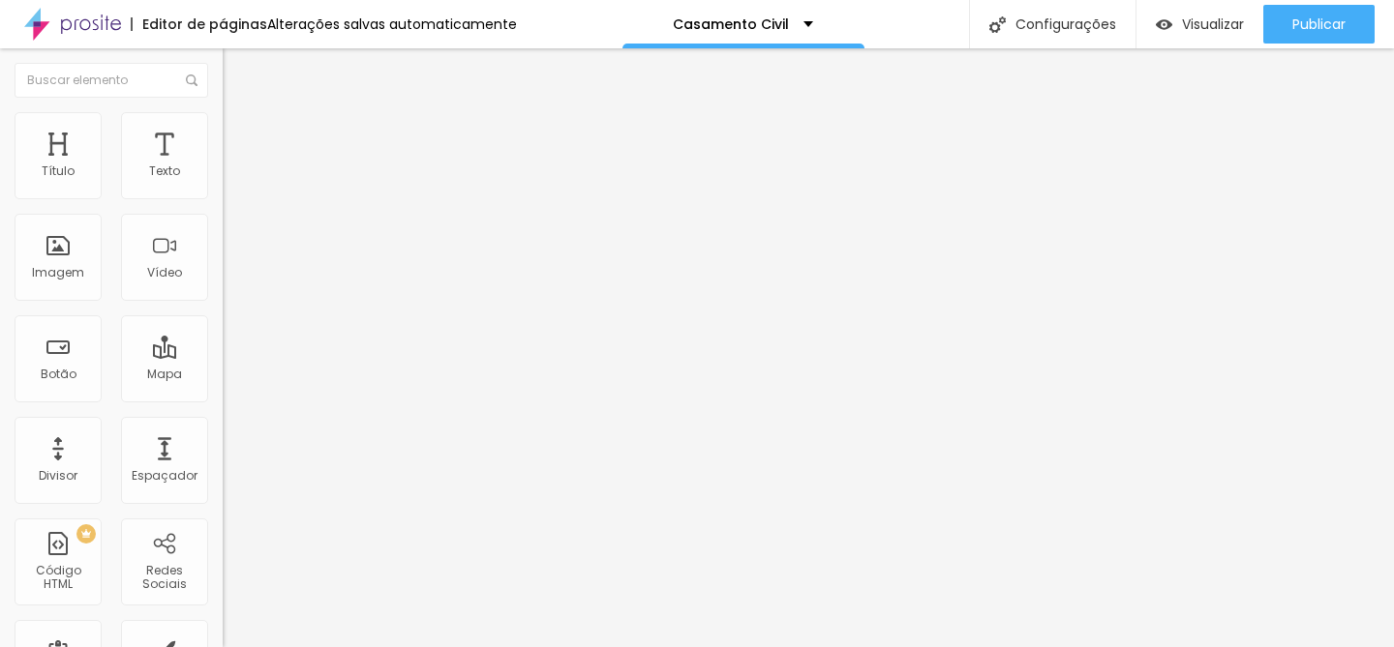
click at [223, 166] on span "Trocar imagem" at bounding box center [275, 158] width 105 height 16
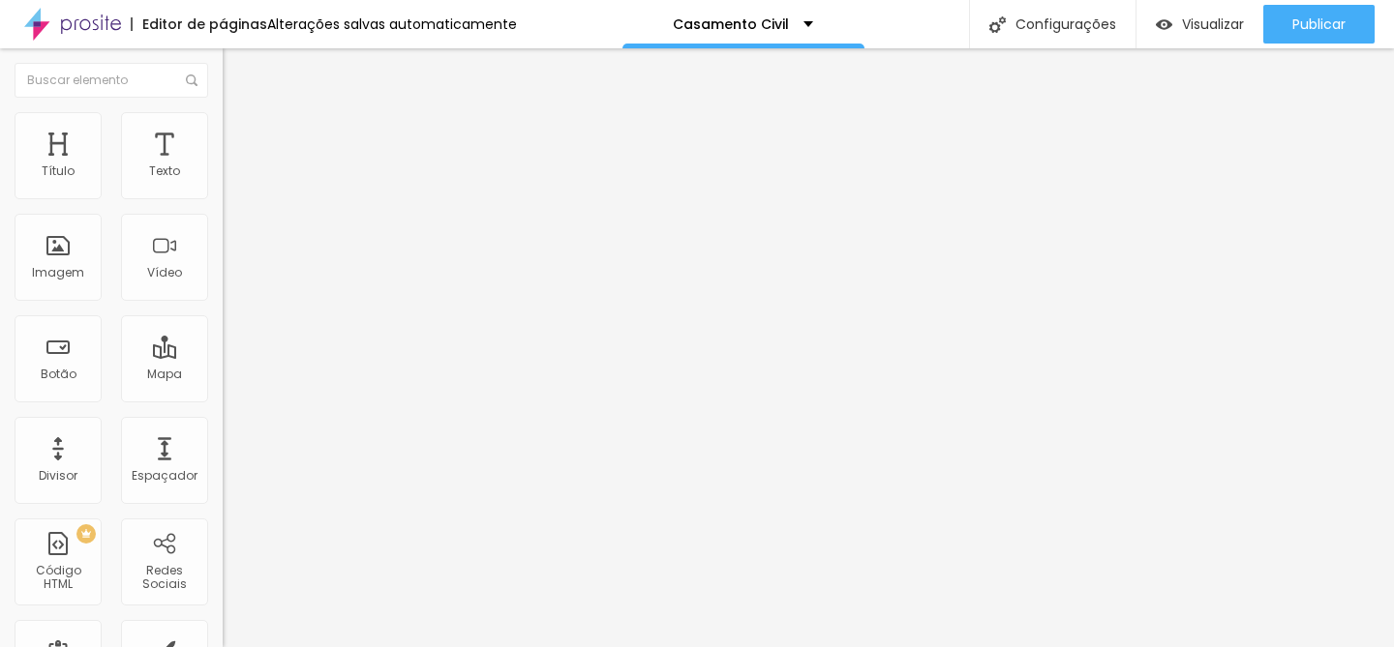
scroll to position [496, 0]
click at [223, 303] on span "1:1 Quadrado" at bounding box center [261, 294] width 76 height 16
click at [223, 324] on div "Padrão 4:3" at bounding box center [334, 319] width 223 height 12
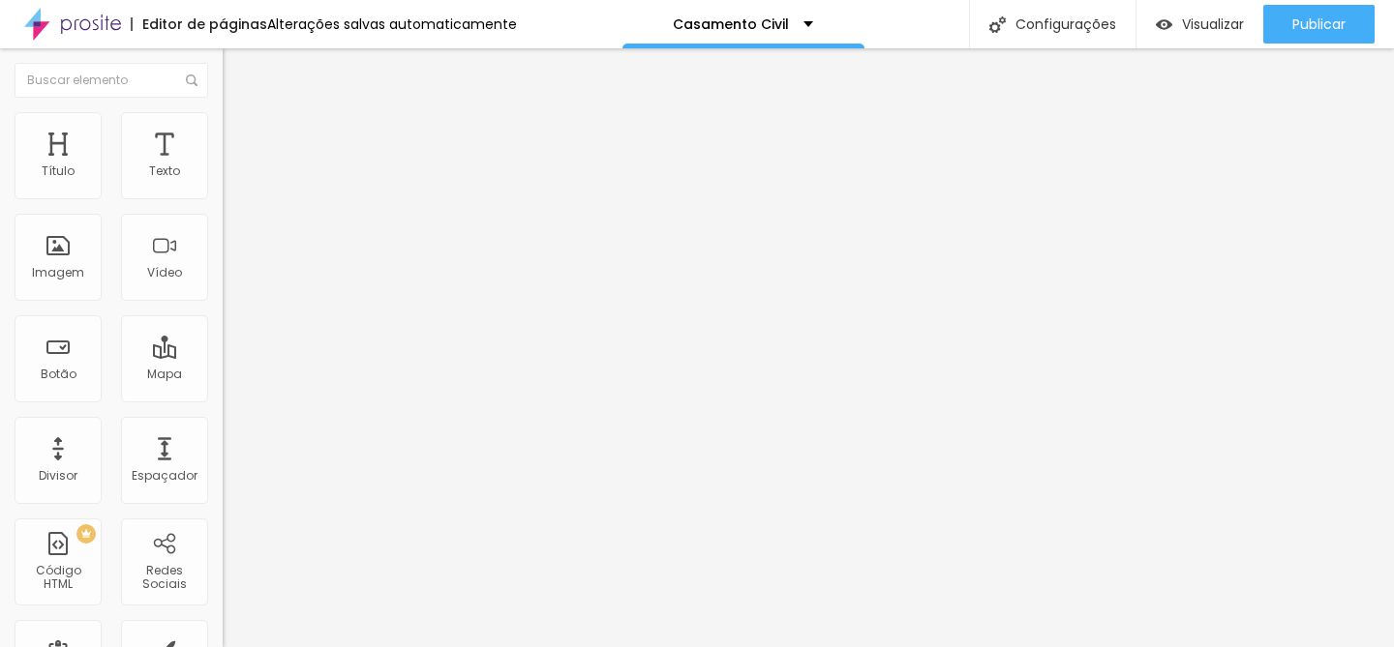
click at [223, 315] on span "Cinema" at bounding box center [247, 306] width 48 height 16
click at [223, 354] on div "Original" at bounding box center [334, 349] width 223 height 12
click at [223, 303] on span "1:1 Quadrado" at bounding box center [261, 294] width 76 height 16
click at [223, 326] on span "Padrão" at bounding box center [245, 318] width 44 height 16
click at [240, 132] on span "Estilo" at bounding box center [255, 125] width 30 height 16
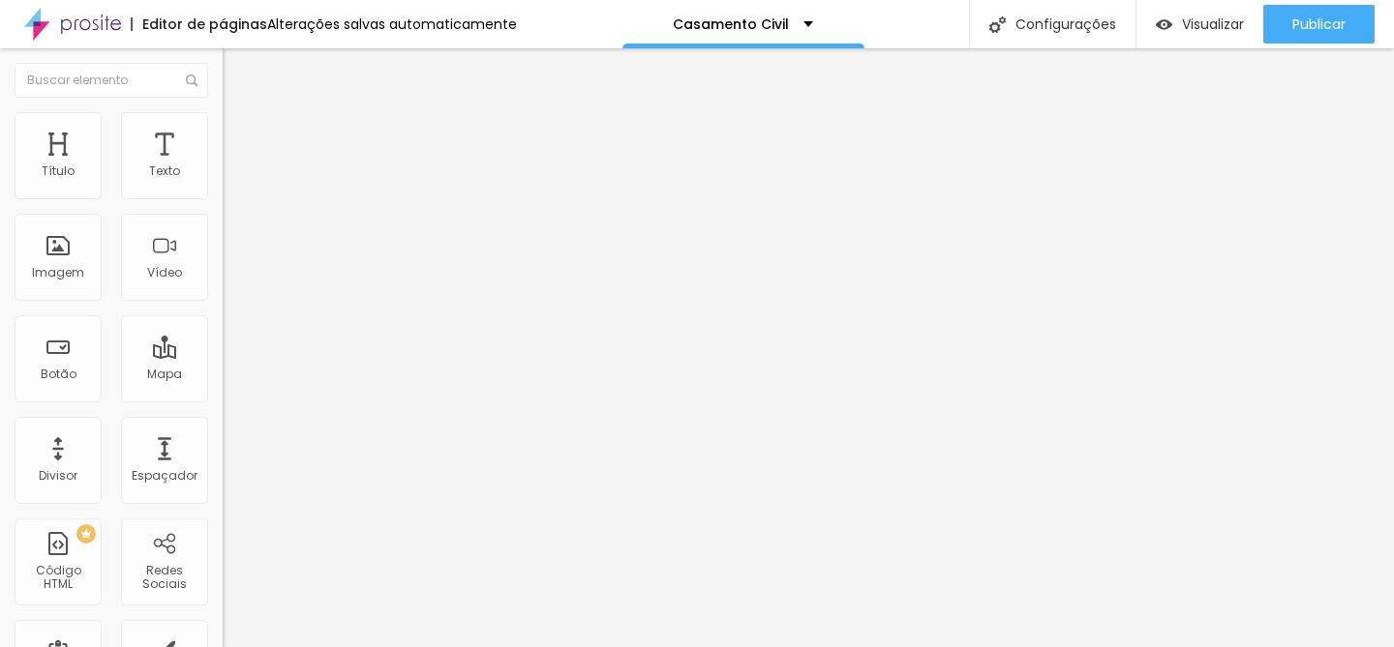
click at [223, 132] on li "Avançado" at bounding box center [334, 141] width 223 height 19
click at [223, 112] on li "Conteúdo" at bounding box center [334, 102] width 223 height 19
click at [223, 166] on span "Trocar imagem" at bounding box center [275, 158] width 105 height 16
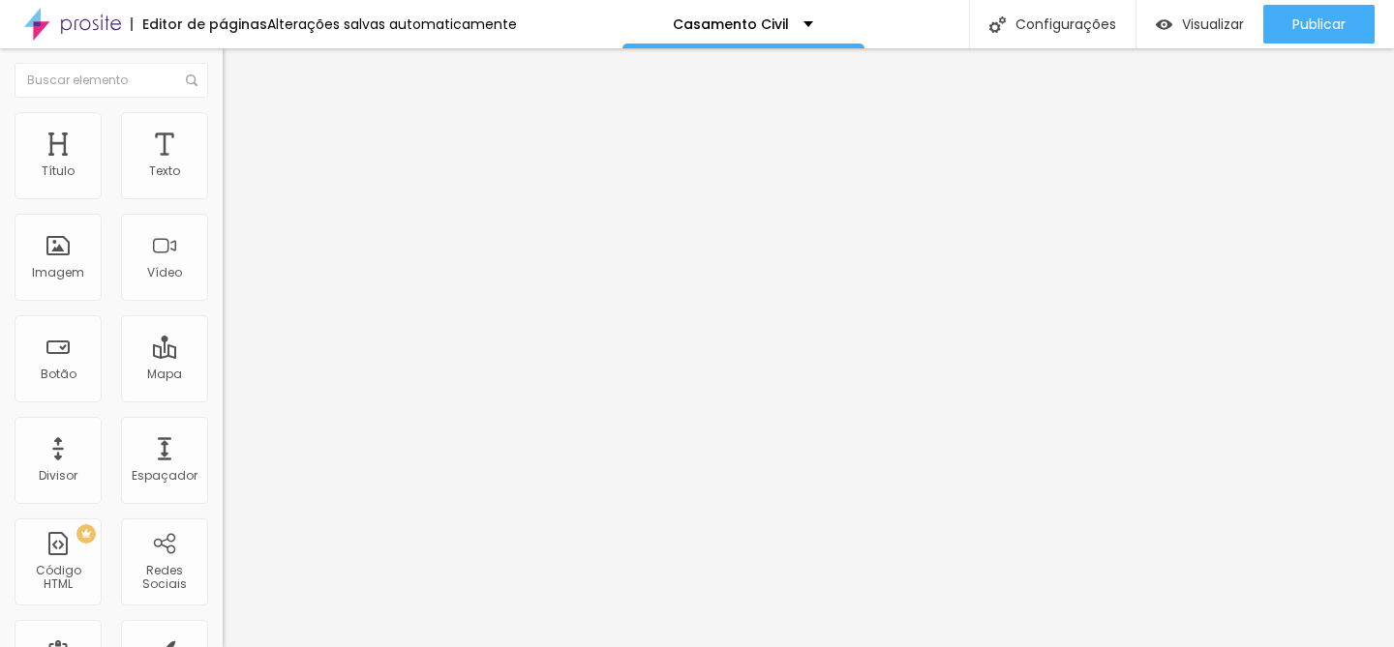
click at [223, 166] on span "Trocar imagem" at bounding box center [275, 158] width 105 height 16
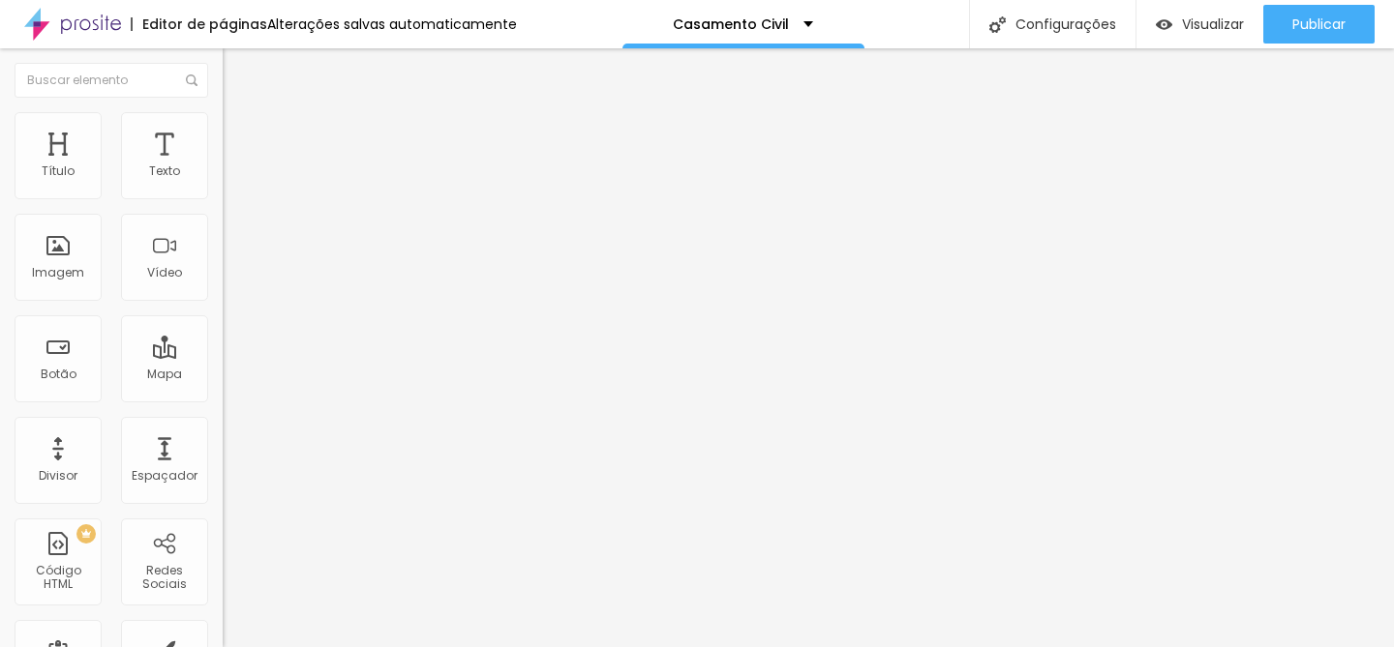
click at [223, 166] on span "Trocar imagem" at bounding box center [275, 158] width 105 height 16
click at [223, 303] on span "1:1 Quadrado" at bounding box center [261, 294] width 76 height 16
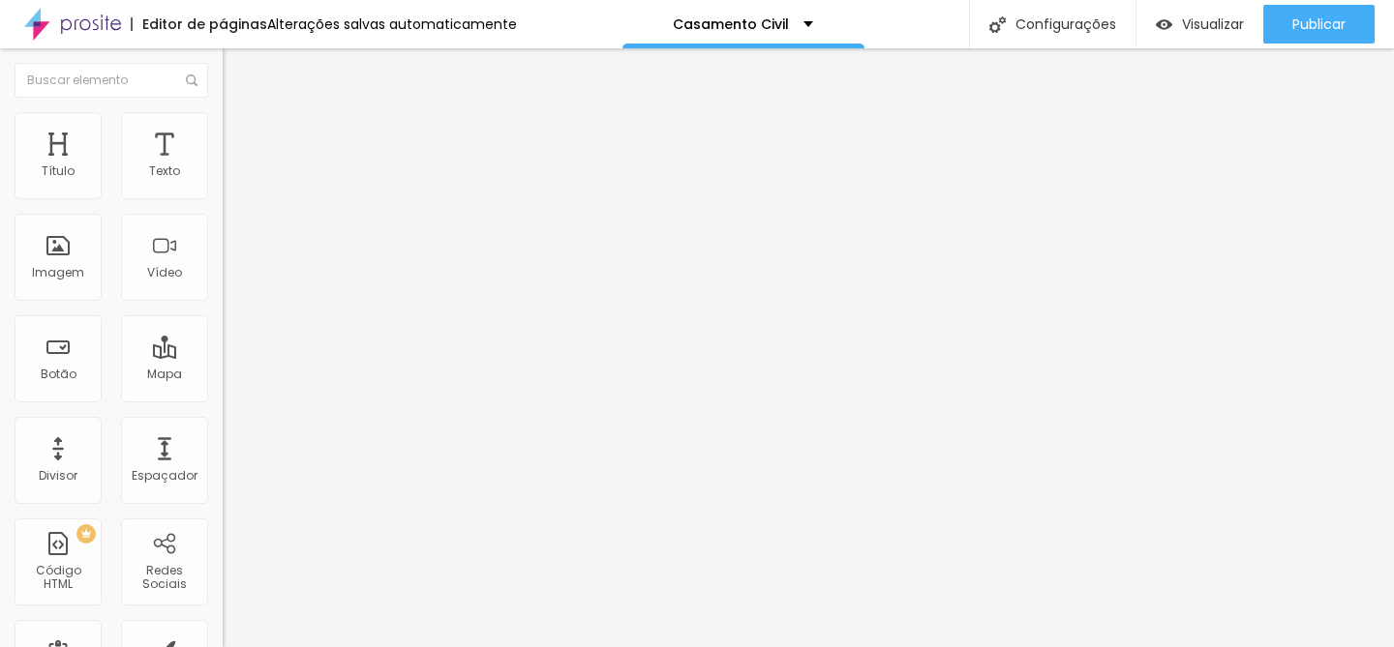
click at [223, 354] on div "Original" at bounding box center [334, 349] width 223 height 12
click at [223, 166] on span "Trocar imagem" at bounding box center [275, 158] width 105 height 16
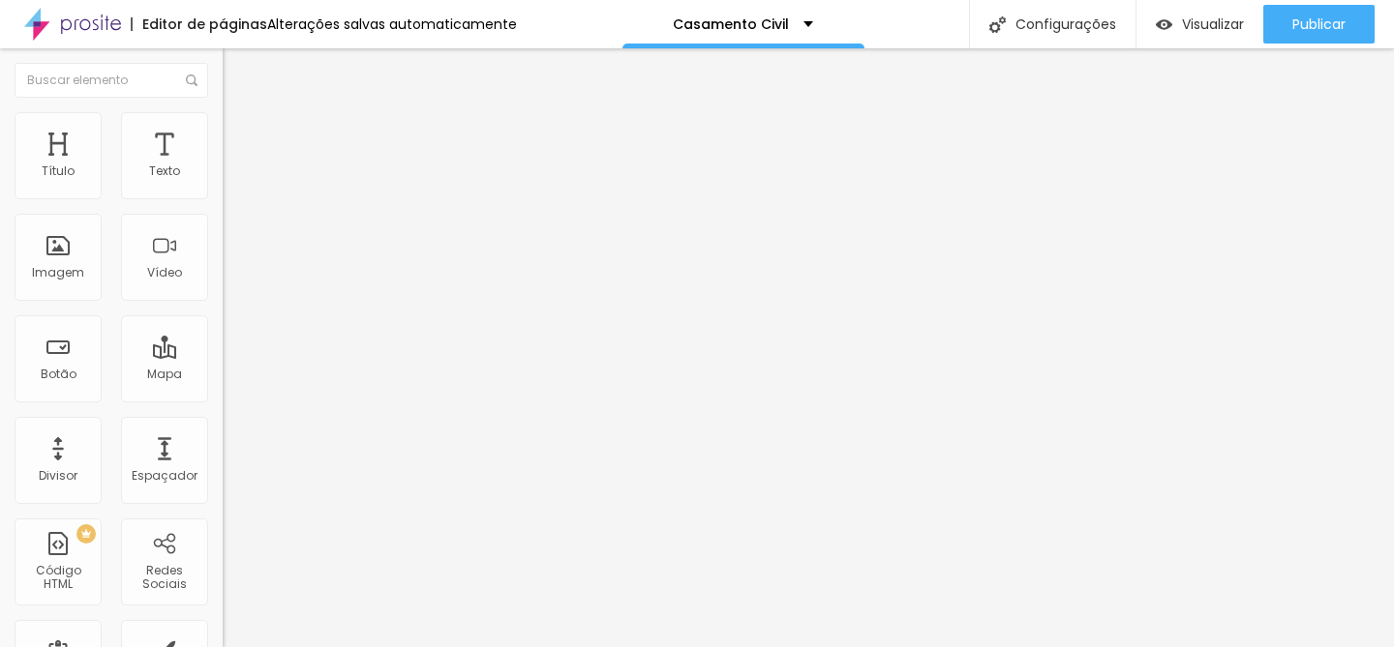
click at [223, 276] on img at bounding box center [230, 269] width 14 height 14
click at [223, 262] on div at bounding box center [334, 254] width 223 height 15
click at [240, 134] on span "Estilo" at bounding box center [255, 125] width 30 height 16
click at [223, 110] on img at bounding box center [231, 101] width 17 height 17
click at [223, 303] on span "16:9 Cinema" at bounding box center [260, 294] width 74 height 16
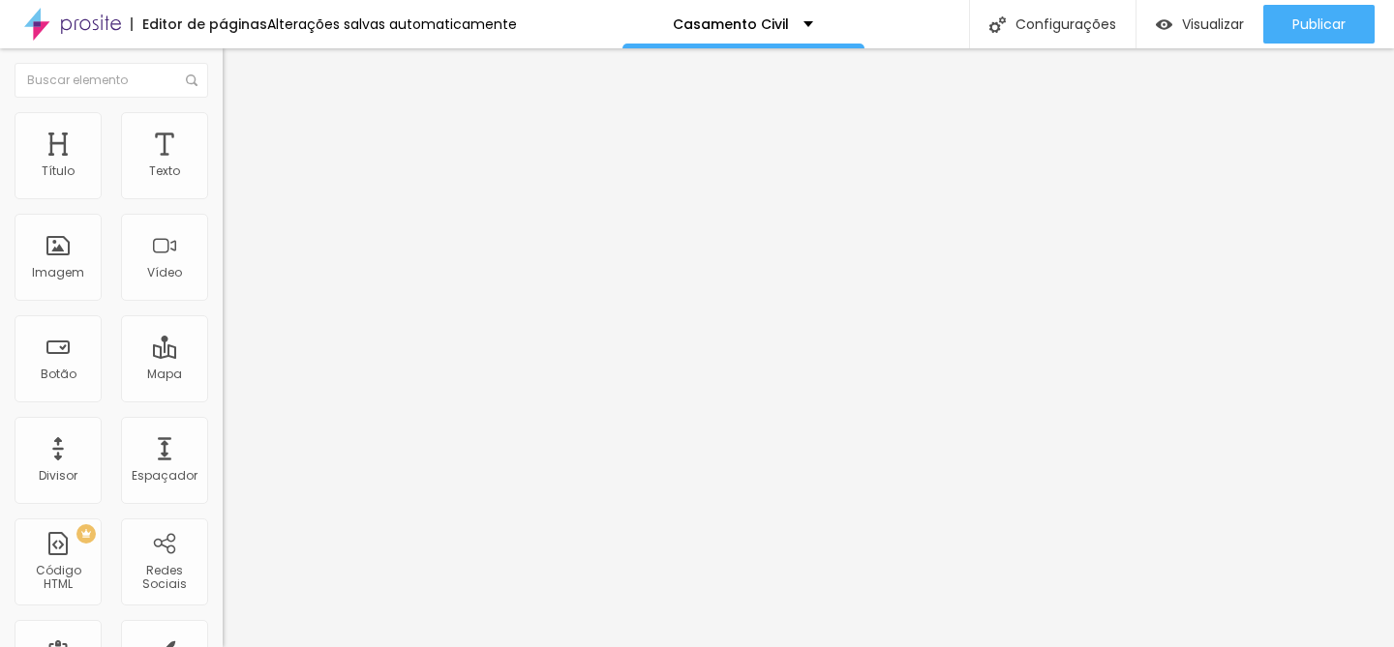
click at [223, 303] on span "16:9 Cinema" at bounding box center [260, 294] width 74 height 16
click at [223, 166] on span "Trocar imagem" at bounding box center [275, 158] width 105 height 16
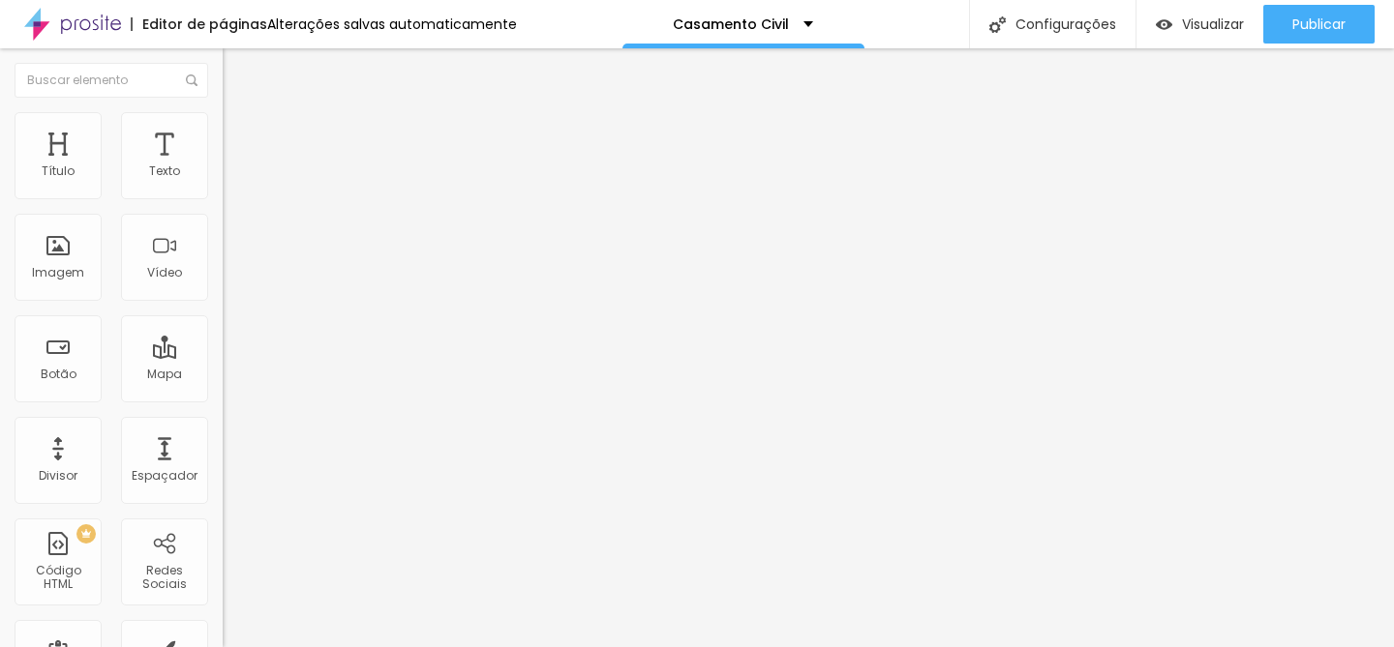
click at [223, 166] on span "Trocar imagem" at bounding box center [275, 158] width 105 height 16
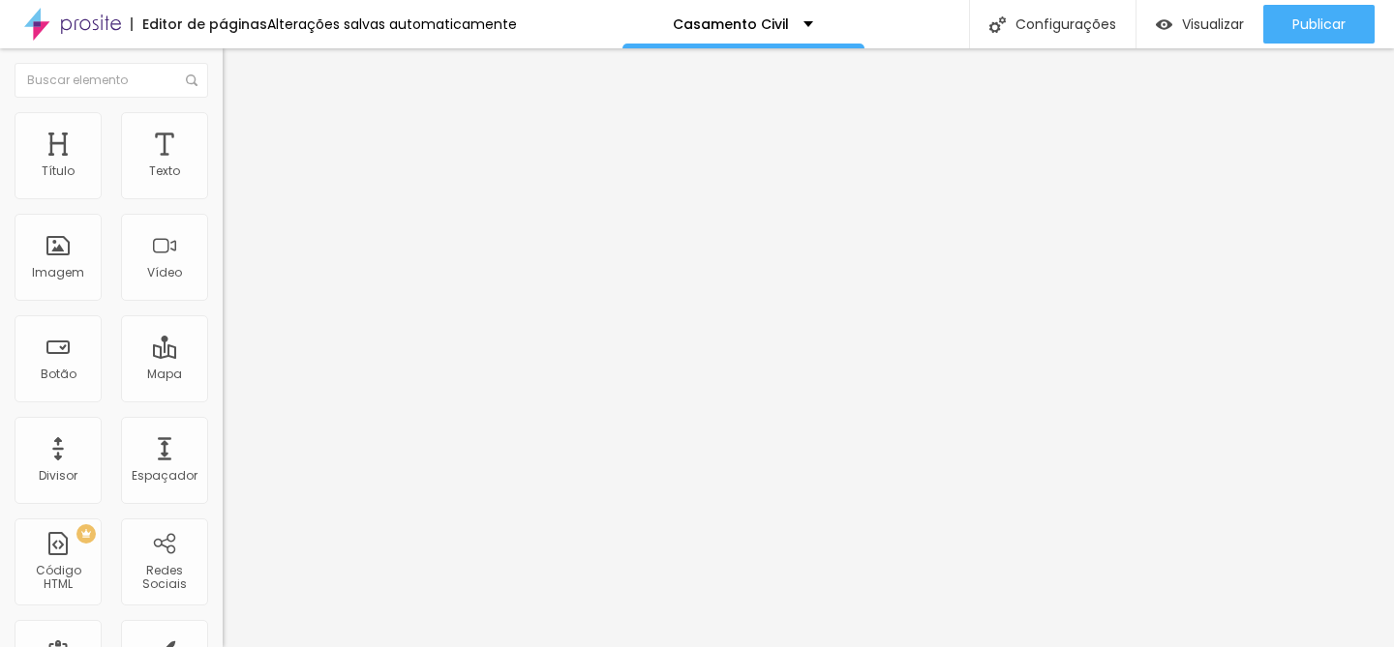
scroll to position [210, 0]
click at [223, 166] on span "Trocar imagem" at bounding box center [275, 158] width 105 height 16
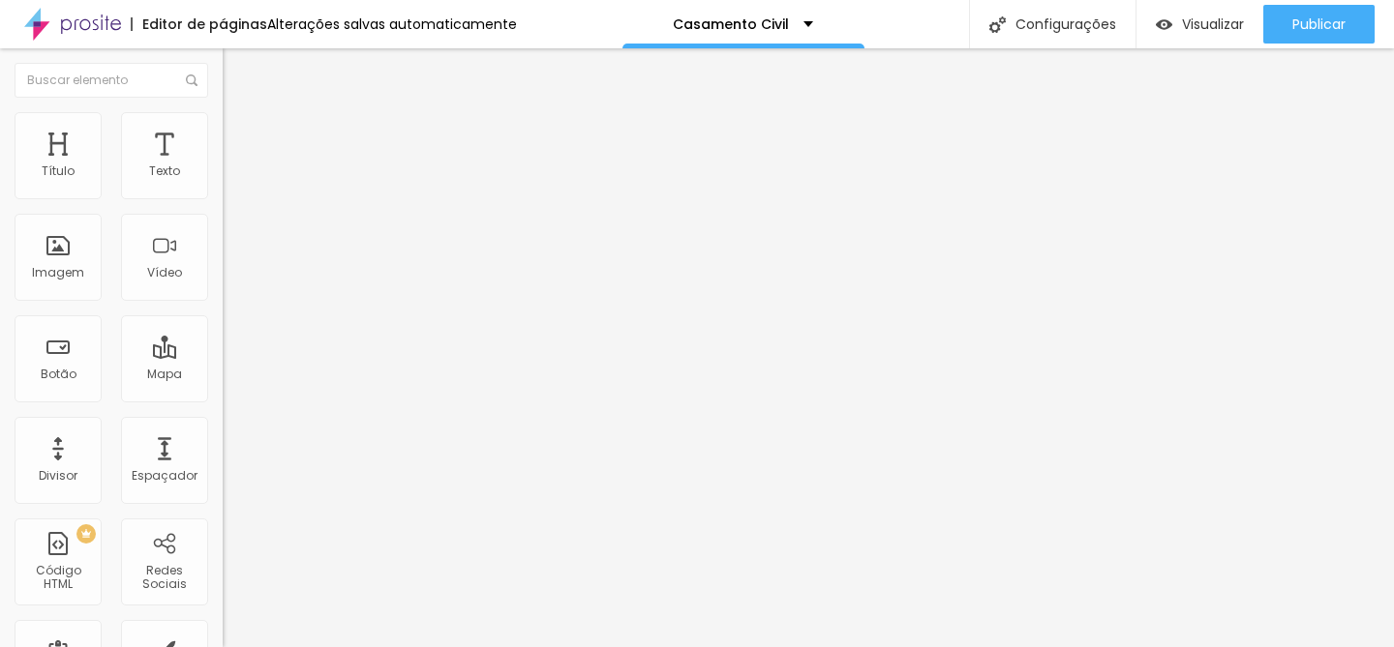
click at [223, 166] on span "Trocar imagem" at bounding box center [275, 158] width 105 height 16
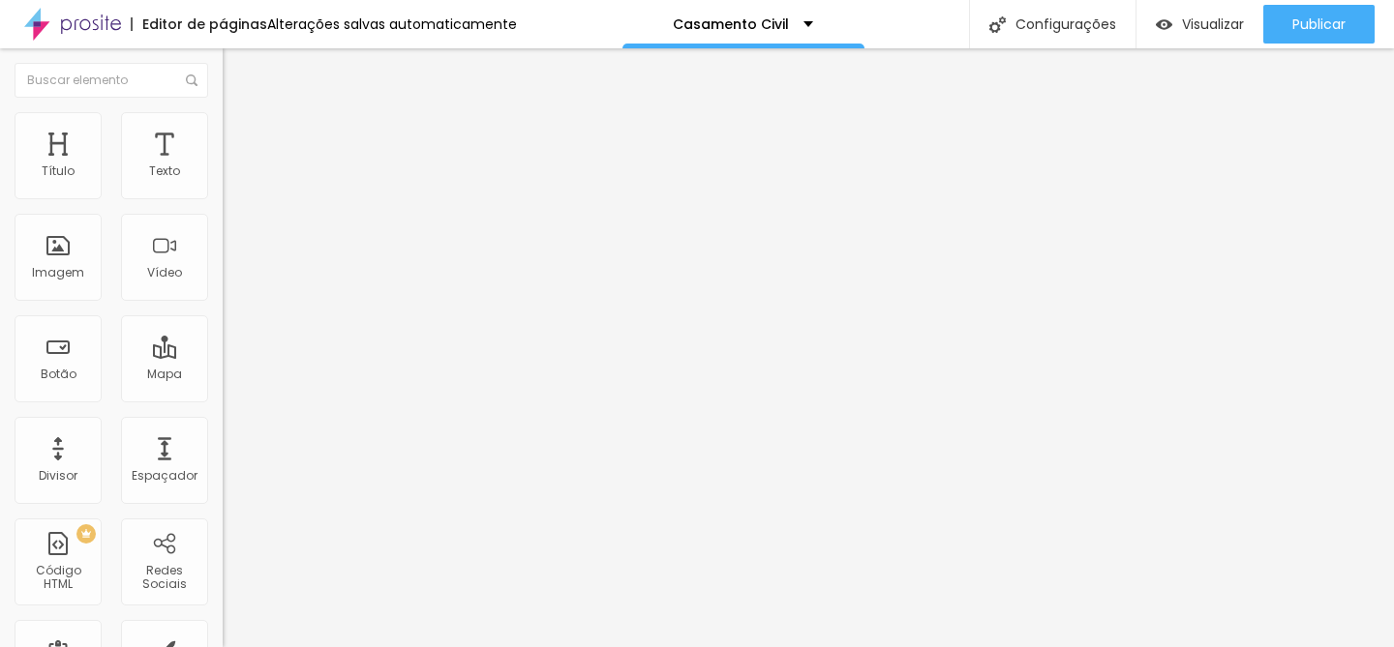
click at [223, 166] on span "Trocar imagem" at bounding box center [275, 158] width 105 height 16
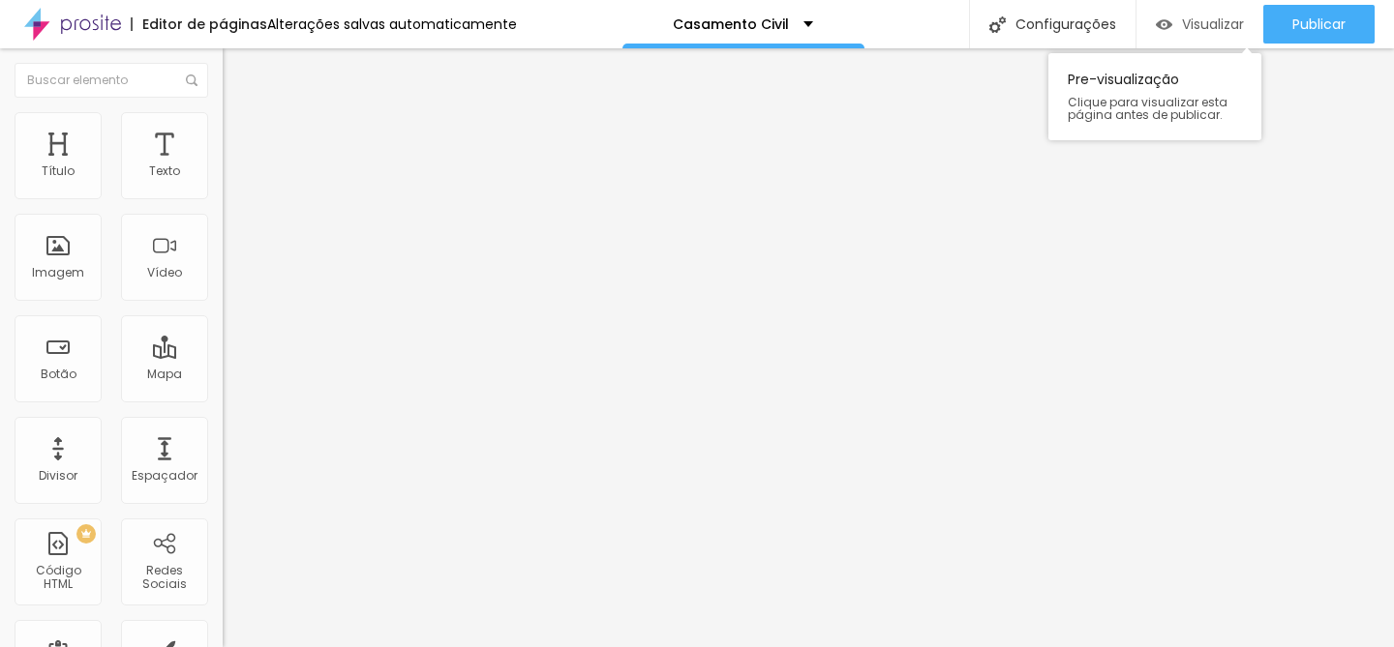
click at [1181, 34] on div "Visualizar" at bounding box center [1199, 24] width 88 height 39
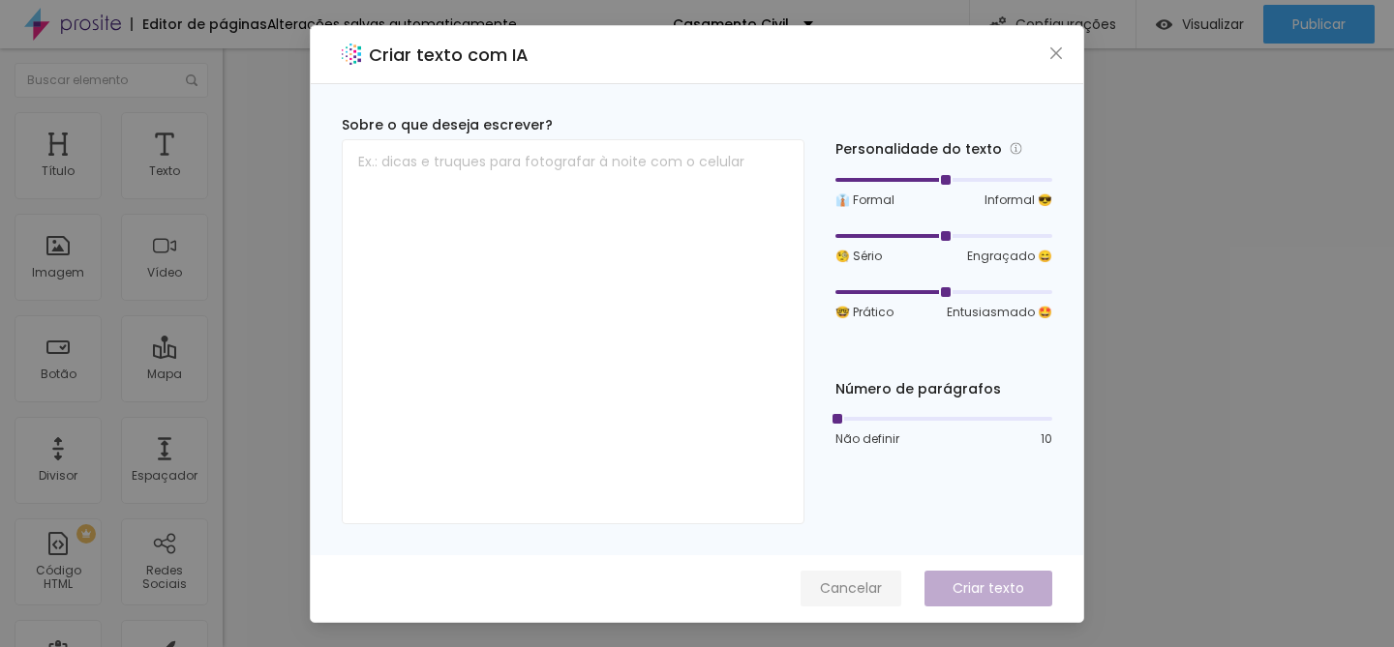
click at [854, 581] on span "Cancelar" at bounding box center [851, 589] width 62 height 20
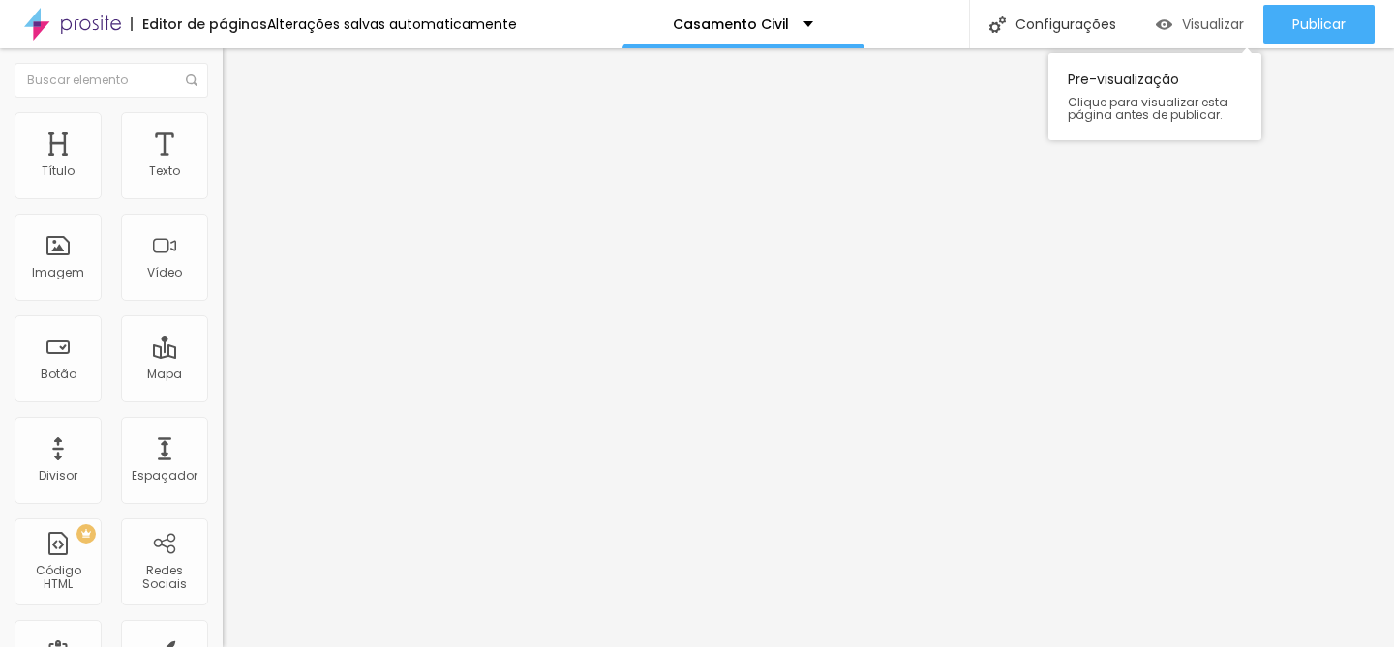
click at [1187, 17] on span "Visualizar" at bounding box center [1213, 23] width 62 height 15
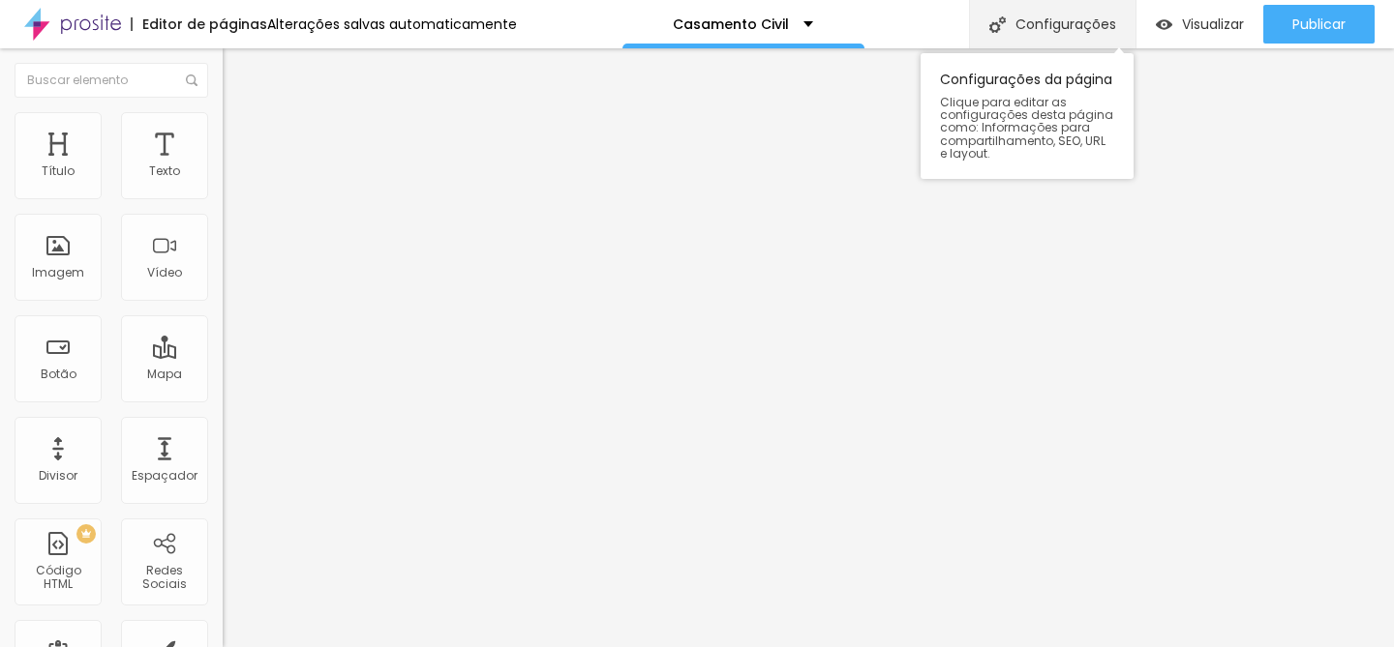
click at [1062, 32] on div "Configurações" at bounding box center [1052, 24] width 166 height 48
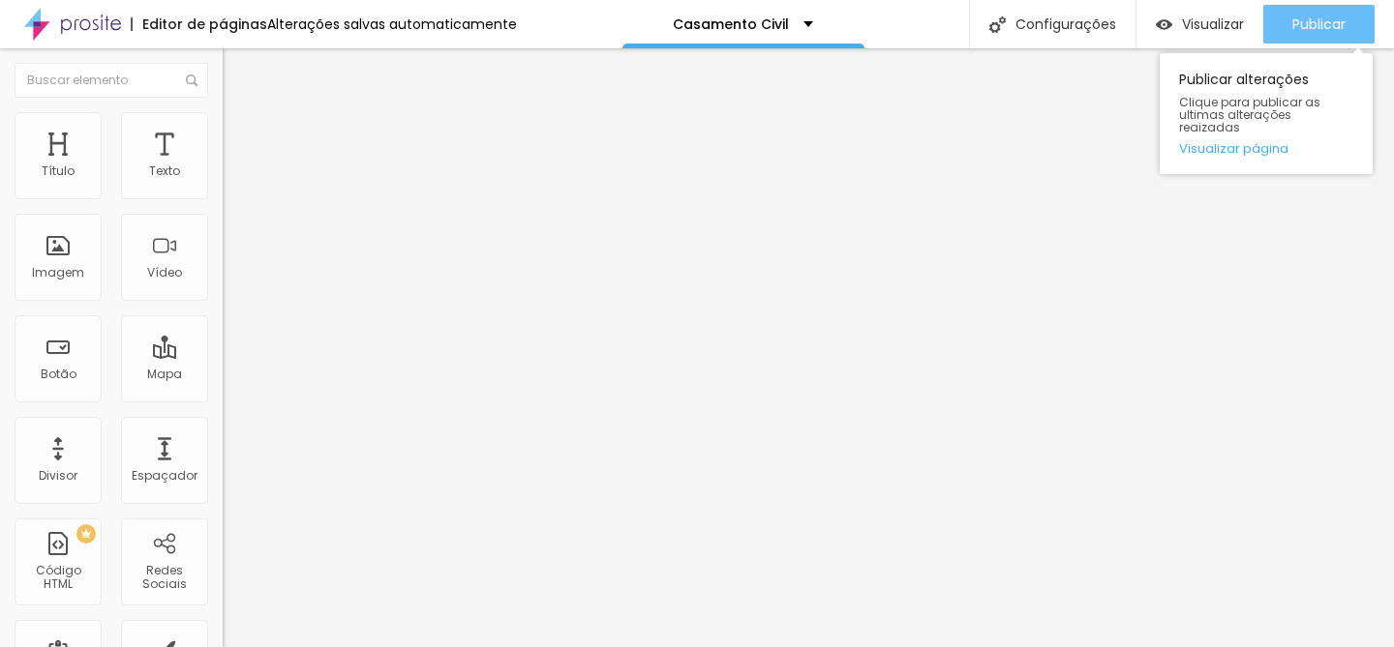
click at [1302, 38] on div "Publicar" at bounding box center [1318, 24] width 53 height 39
